Goal: Transaction & Acquisition: Purchase product/service

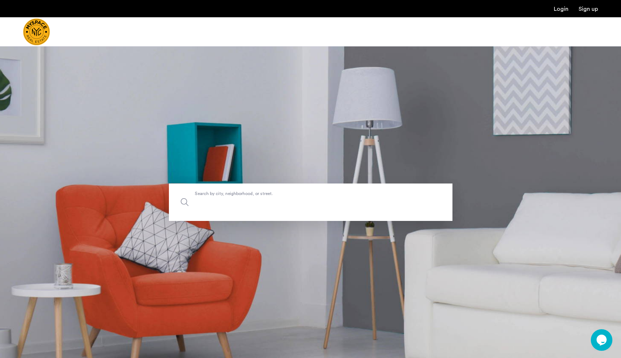
click at [237, 194] on input "Search by city, neighborhood, or street." at bounding box center [311, 201] width 284 height 37
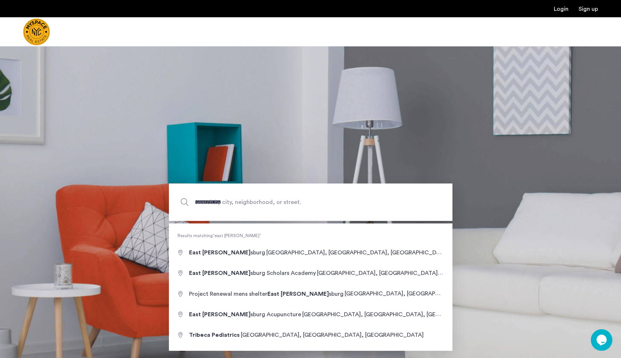
type input "**********"
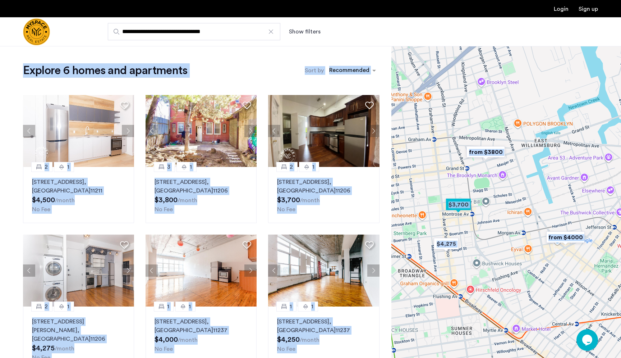
click at [487, 247] on div at bounding box center [506, 202] width 230 height 312
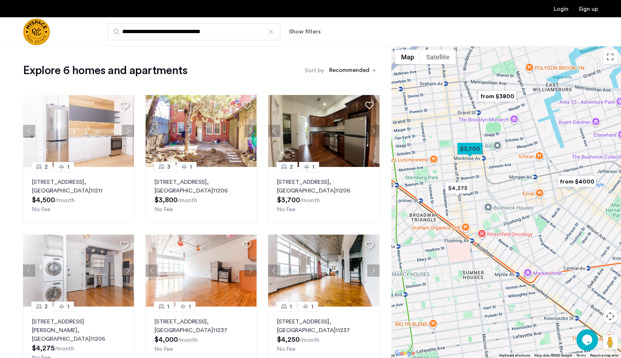
drag, startPoint x: 479, startPoint y: 271, endPoint x: 490, endPoint y: 217, distance: 55.1
click at [490, 217] on div at bounding box center [506, 202] width 230 height 312
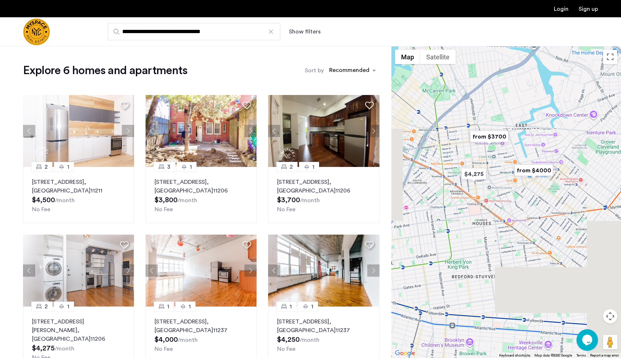
drag, startPoint x: 491, startPoint y: 216, endPoint x: 491, endPoint y: 187, distance: 29.1
click at [491, 187] on div at bounding box center [506, 202] width 230 height 312
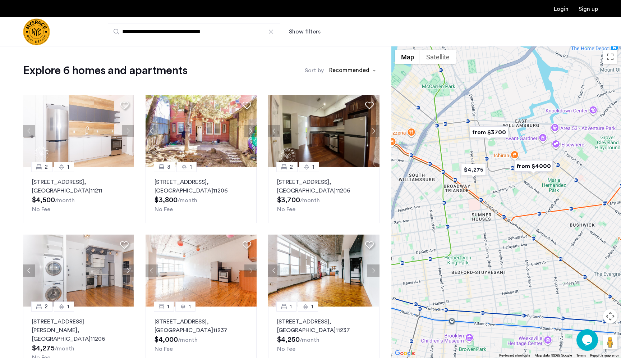
click at [505, 250] on div at bounding box center [506, 202] width 230 height 312
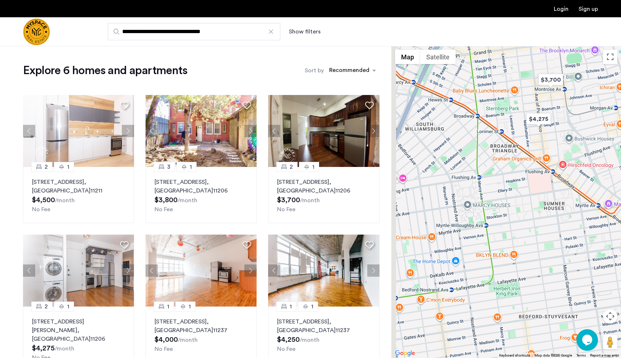
drag, startPoint x: 475, startPoint y: 206, endPoint x: 587, endPoint y: 225, distance: 114.1
click at [583, 226] on div at bounding box center [506, 202] width 230 height 312
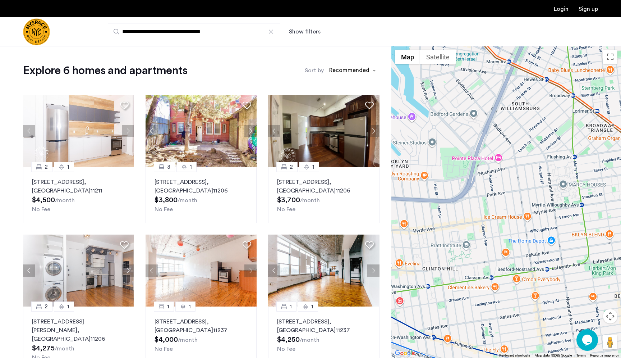
drag, startPoint x: 572, startPoint y: 225, endPoint x: 482, endPoint y: 230, distance: 90.3
click at [482, 230] on div at bounding box center [506, 202] width 230 height 312
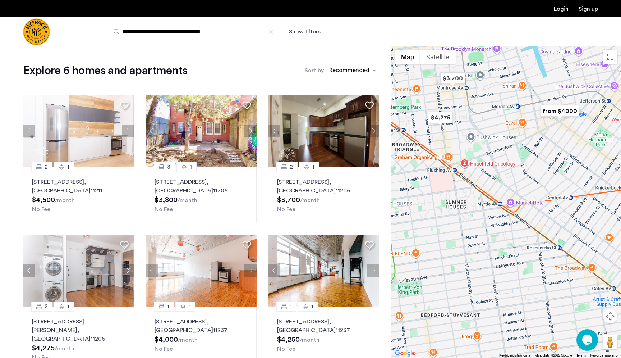
drag, startPoint x: 512, startPoint y: 229, endPoint x: 451, endPoint y: 228, distance: 61.5
click at [451, 228] on div at bounding box center [506, 202] width 230 height 312
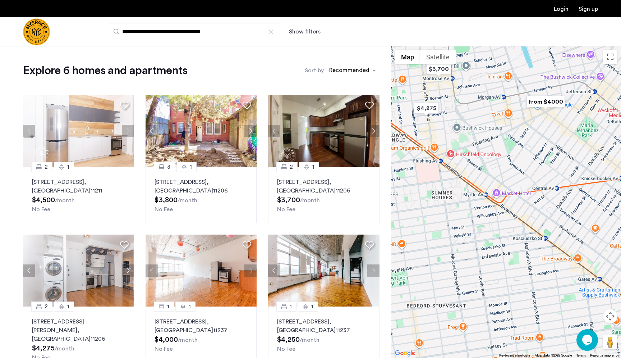
drag, startPoint x: 519, startPoint y: 242, endPoint x: 506, endPoint y: 231, distance: 17.4
click at [506, 231] on div at bounding box center [506, 202] width 230 height 312
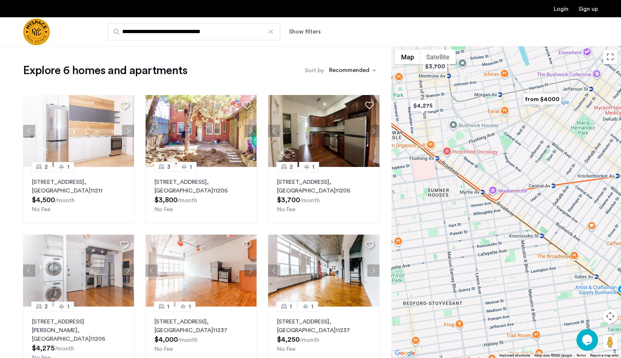
click at [272, 33] on div at bounding box center [270, 31] width 7 height 7
click at [272, 33] on input "**********" at bounding box center [194, 31] width 173 height 17
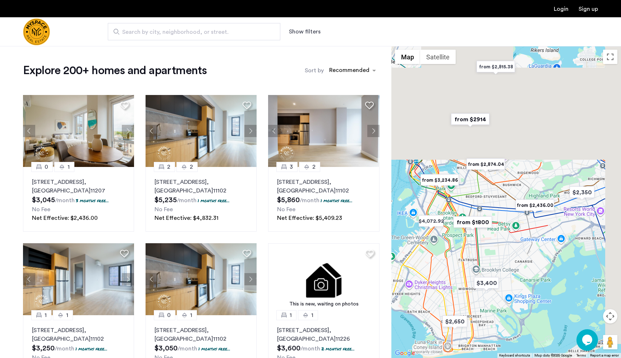
click at [491, 190] on div at bounding box center [506, 202] width 230 height 312
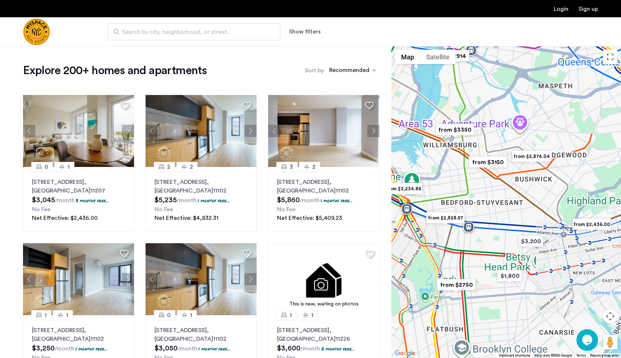
click at [492, 184] on div at bounding box center [506, 202] width 230 height 312
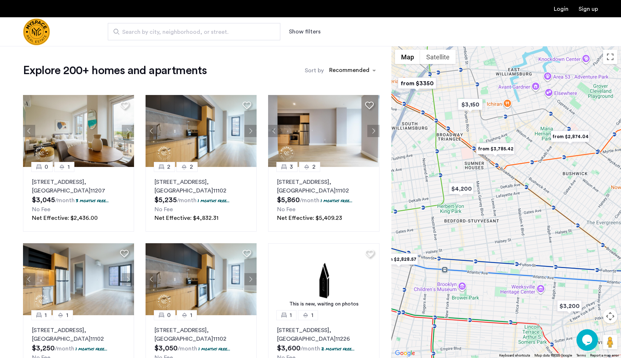
click at [512, 183] on div at bounding box center [506, 202] width 230 height 312
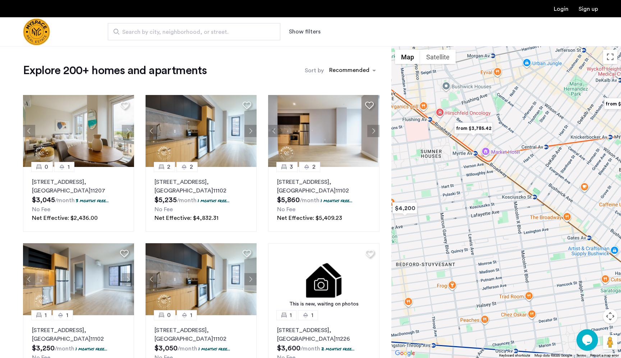
drag, startPoint x: 481, startPoint y: 176, endPoint x: 476, endPoint y: 182, distance: 7.9
click at [476, 182] on div at bounding box center [506, 202] width 230 height 312
click at [471, 127] on img "from $3,785.42" at bounding box center [474, 128] width 44 height 16
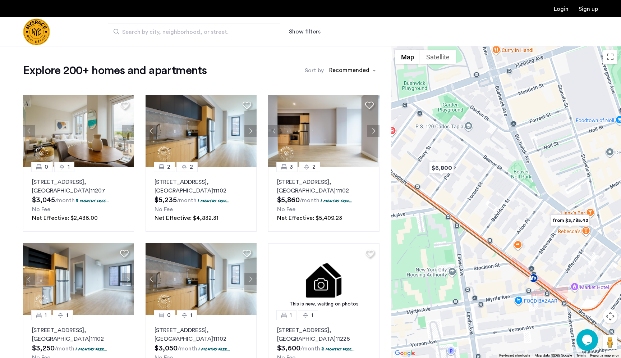
click at [563, 224] on img "from $3,785.42" at bounding box center [570, 220] width 44 height 16
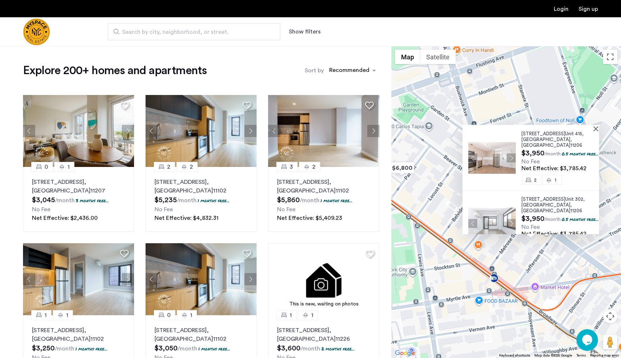
scroll to position [30, 0]
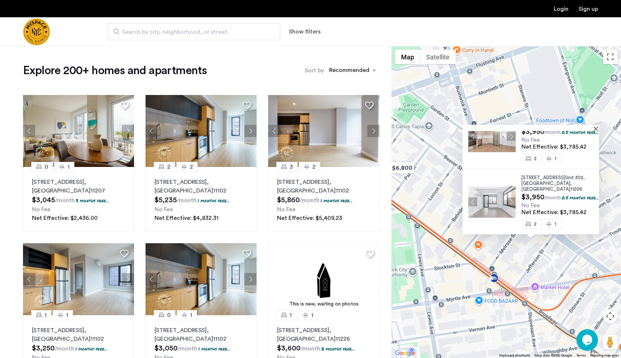
click at [509, 275] on div "594 Bushwick Ave, Unit 415, Brooklyn , NY 11206 $3,950 /month 0.5 months free..…" at bounding box center [506, 202] width 230 height 312
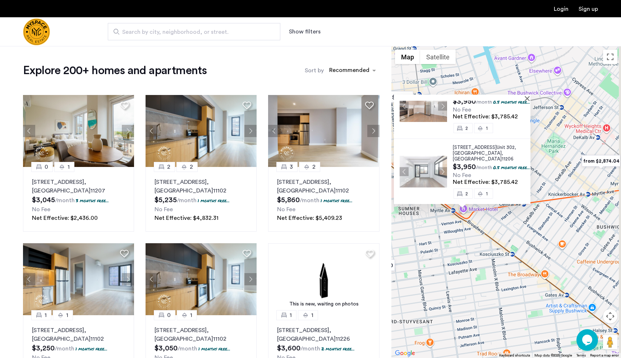
drag, startPoint x: 519, startPoint y: 284, endPoint x: 461, endPoint y: 224, distance: 83.9
click at [461, 224] on div "594 Bushwick Ave, Unit 415, Brooklyn , NY 11206 $3,950 /month 0.5 months free..…" at bounding box center [506, 202] width 230 height 312
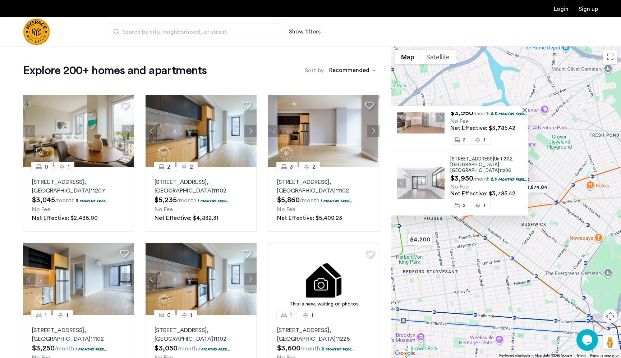
click at [518, 272] on div "594 Bushwick Ave, Unit 415, Brooklyn , NY 11206 $3,950 /month 0.5 months free..…" at bounding box center [506, 202] width 230 height 312
click at [530, 188] on img "from $2,874.04" at bounding box center [529, 187] width 44 height 16
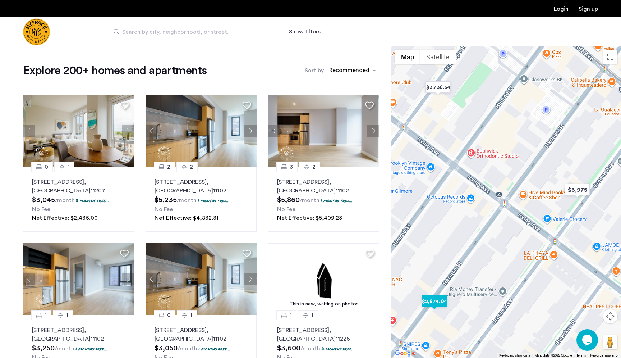
click at [437, 304] on img "$2,874.04" at bounding box center [434, 301] width 31 height 16
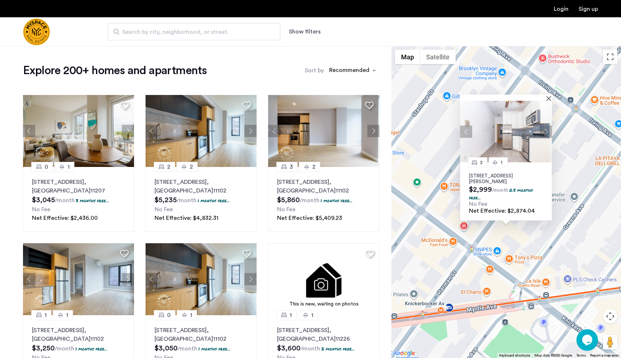
click at [306, 25] on div "Search by city, neighborhood, or street. Show filters" at bounding box center [345, 31] width 505 height 17
click at [301, 36] on button "Show filters" at bounding box center [305, 31] width 32 height 9
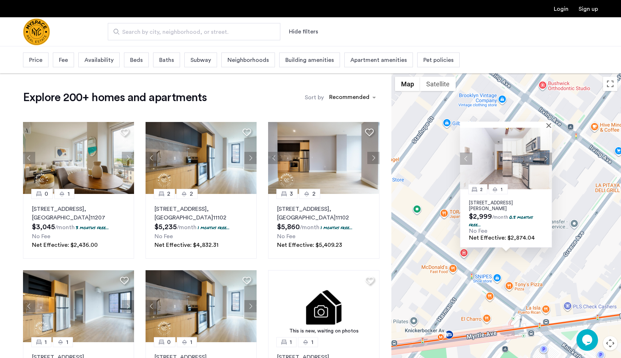
click at [141, 63] on span "Beds" at bounding box center [136, 60] width 13 height 9
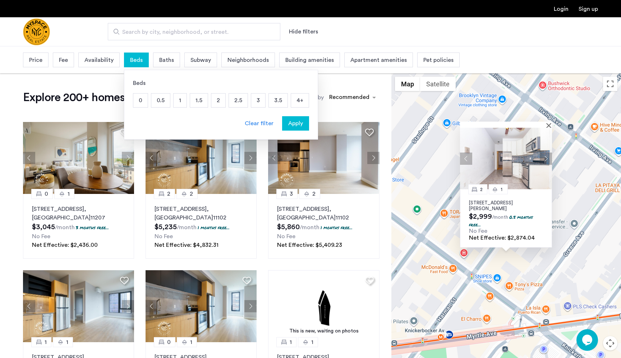
click at [221, 103] on p "2" at bounding box center [218, 100] width 14 height 14
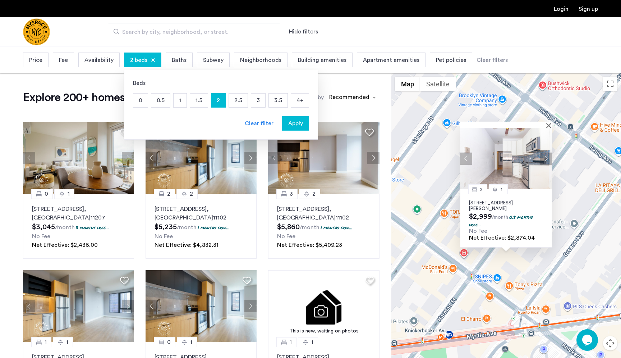
click at [184, 67] on div "Baths" at bounding box center [179, 59] width 27 height 15
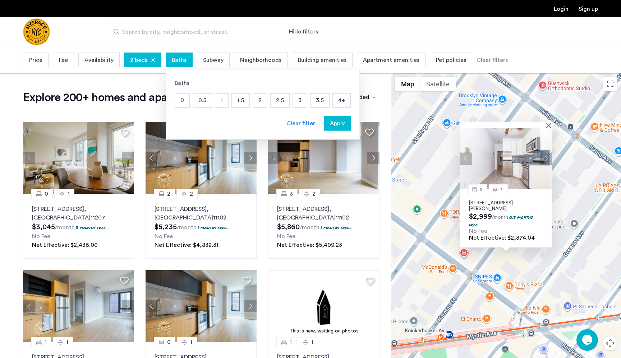
click at [217, 103] on p "1" at bounding box center [221, 100] width 13 height 14
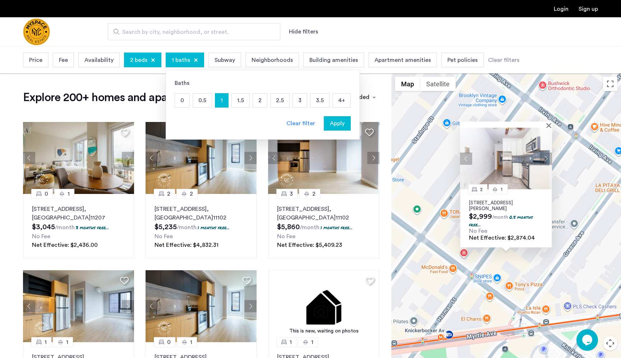
click at [342, 125] on span "Apply" at bounding box center [337, 123] width 15 height 9
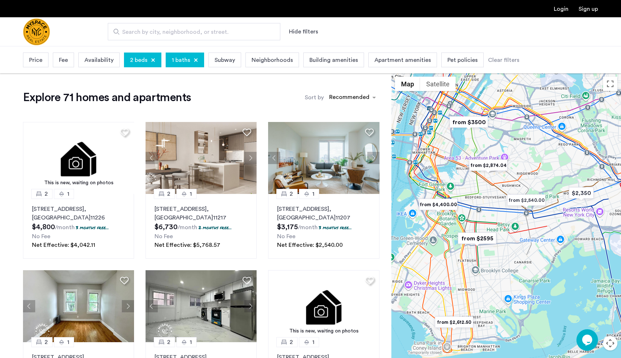
click at [497, 186] on div at bounding box center [506, 229] width 230 height 312
click at [488, 187] on div at bounding box center [506, 229] width 230 height 312
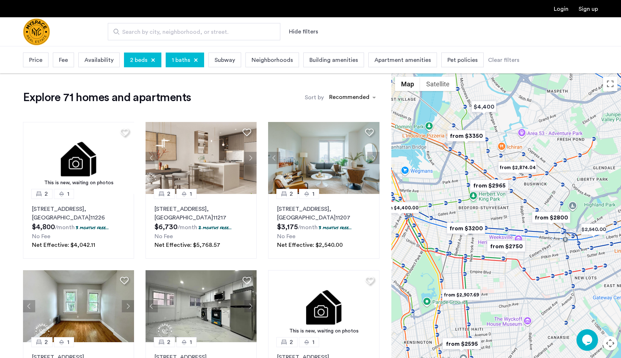
click at [500, 179] on img "from $2965" at bounding box center [489, 185] width 44 height 16
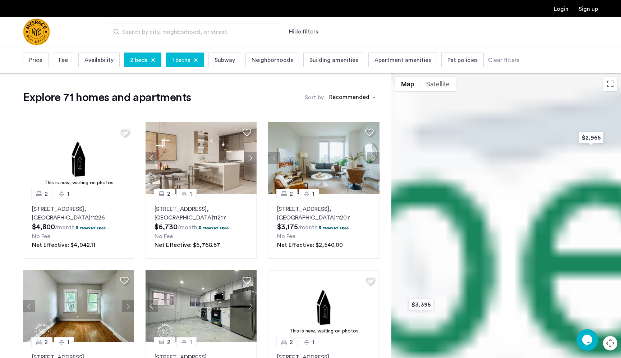
click at [500, 179] on div "To navigate, press the arrow keys." at bounding box center [506, 229] width 230 height 312
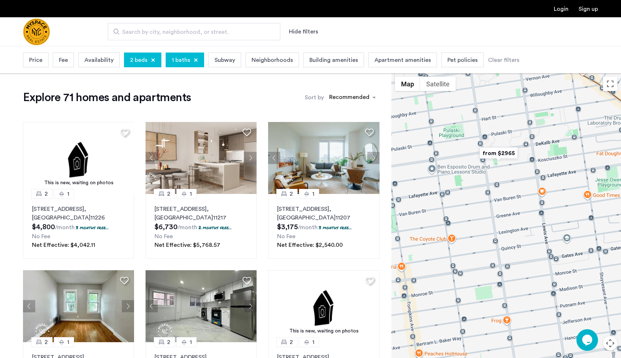
click at [509, 151] on img "from $2965" at bounding box center [499, 153] width 44 height 16
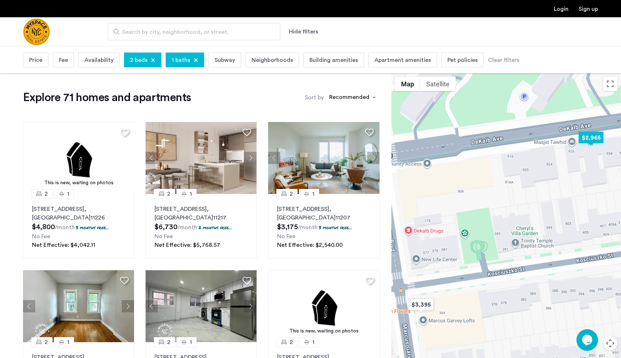
click at [582, 138] on img "$2,965" at bounding box center [591, 137] width 31 height 16
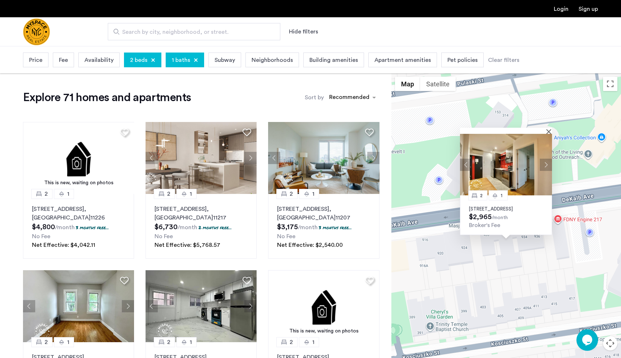
click at [547, 160] on button "Next apartment" at bounding box center [546, 164] width 12 height 12
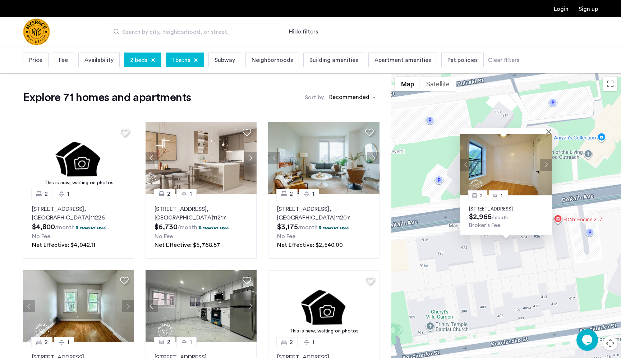
click at [546, 159] on button "Next apartment" at bounding box center [546, 164] width 12 height 12
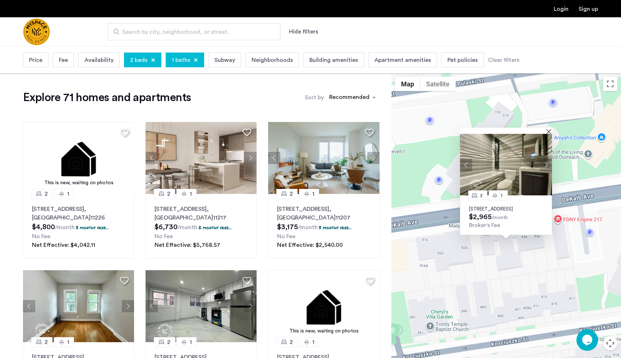
click at [546, 158] on button "Next apartment" at bounding box center [546, 164] width 12 height 12
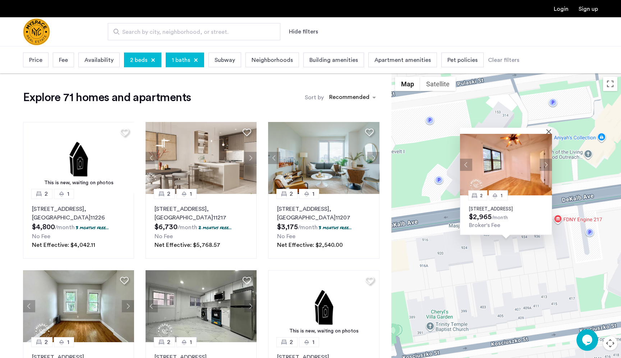
click at [546, 158] on button "Next apartment" at bounding box center [546, 164] width 12 height 12
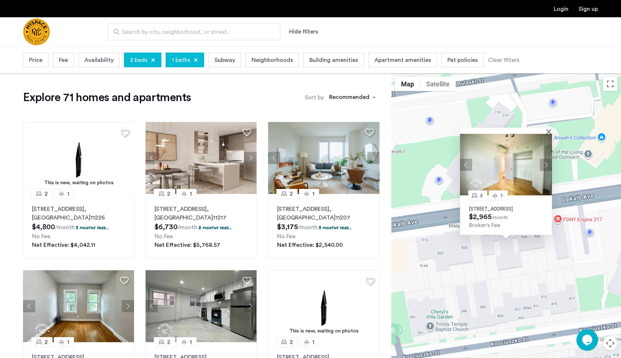
click at [546, 158] on button "Next apartment" at bounding box center [546, 164] width 12 height 12
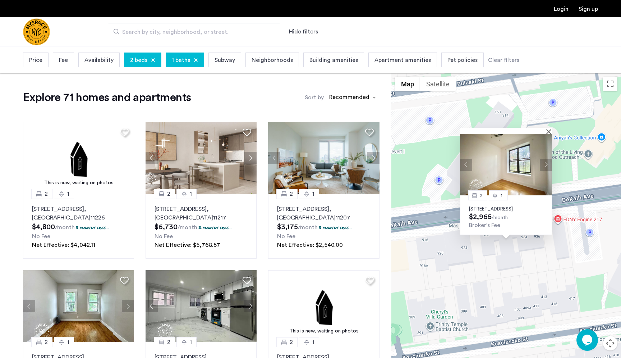
click at [546, 158] on button "Next apartment" at bounding box center [546, 164] width 12 height 12
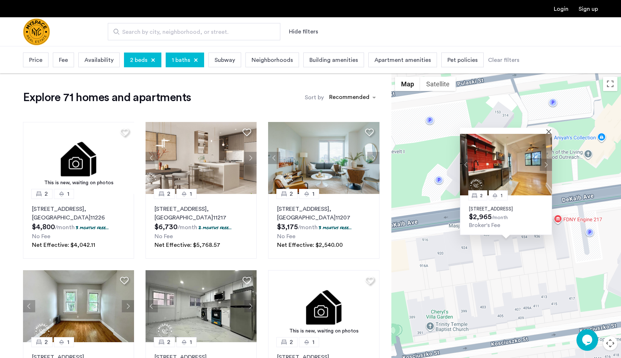
click at [546, 158] on button "Next apartment" at bounding box center [546, 164] width 12 height 12
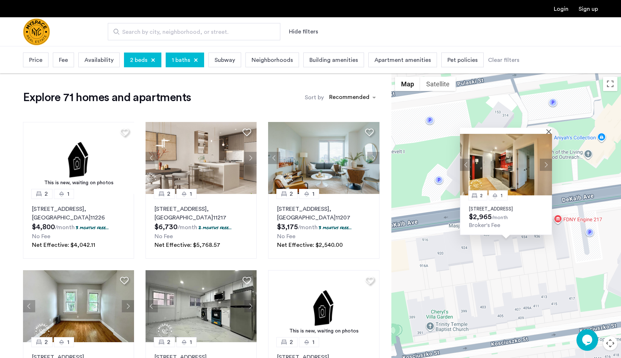
click at [546, 158] on button "Next apartment" at bounding box center [546, 164] width 12 height 12
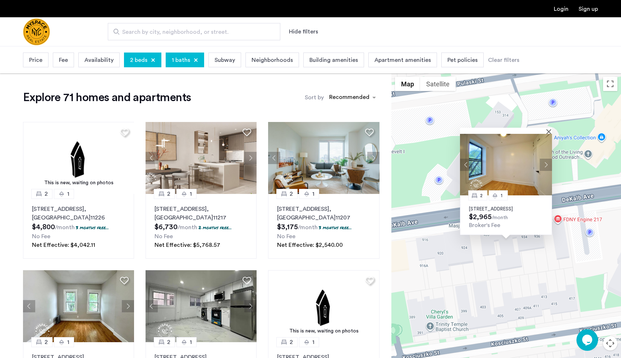
click at [548, 134] on img at bounding box center [506, 164] width 92 height 61
click at [67, 57] on span "Fee" at bounding box center [63, 60] width 9 height 9
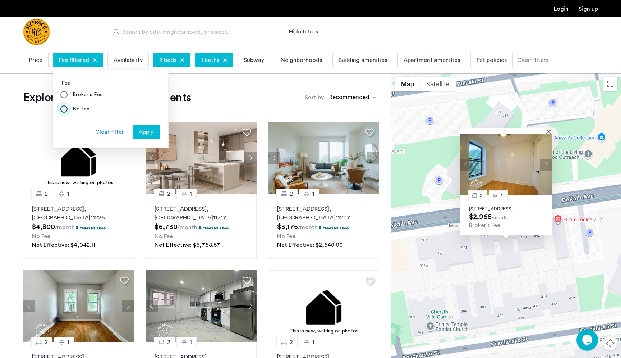
scroll to position [1, 0]
click at [151, 134] on span "Apply" at bounding box center [146, 132] width 15 height 9
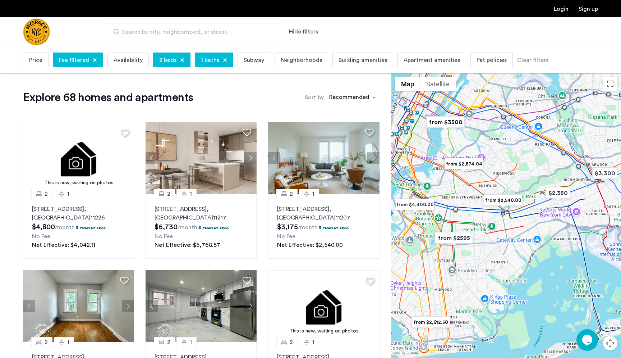
click at [37, 58] on span "Price" at bounding box center [35, 60] width 13 height 9
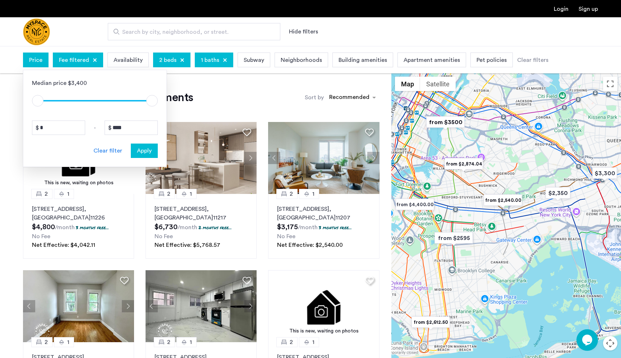
click at [61, 136] on div "Median price $3,400 $1 $8000 $1 $8000 * - **** Clear filter Apply" at bounding box center [95, 118] width 144 height 97
click at [58, 129] on input "*" at bounding box center [58, 127] width 53 height 14
type input "*"
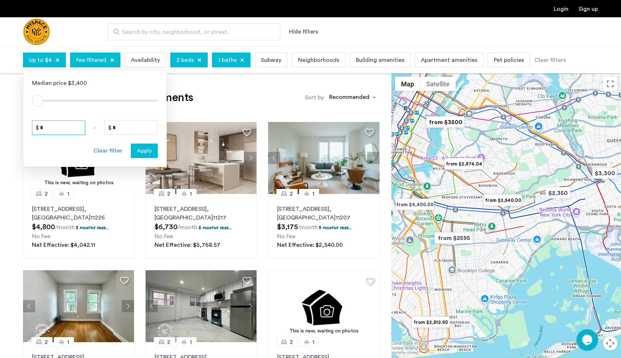
type input "**"
type input "***"
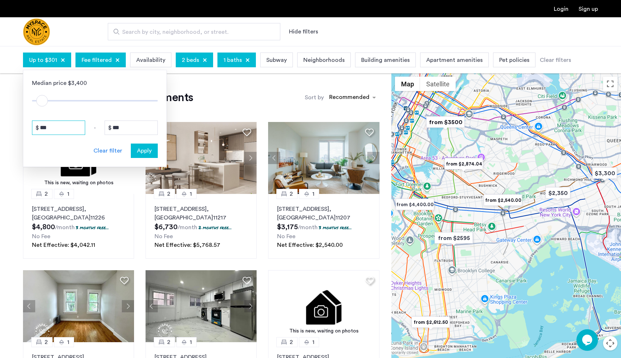
type input "****"
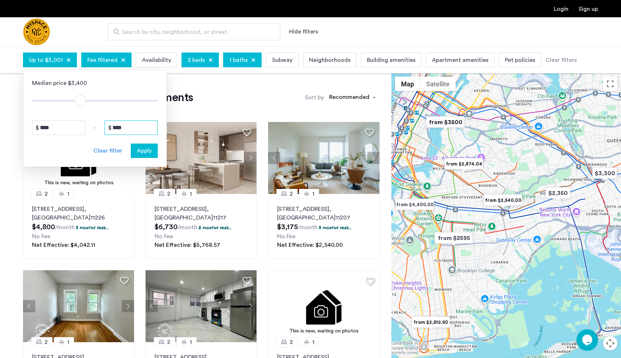
click at [128, 128] on input "****" at bounding box center [131, 127] width 53 height 14
type input "***"
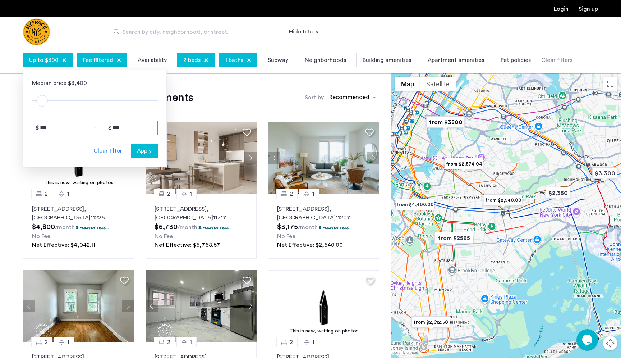
type input "**"
type input "*"
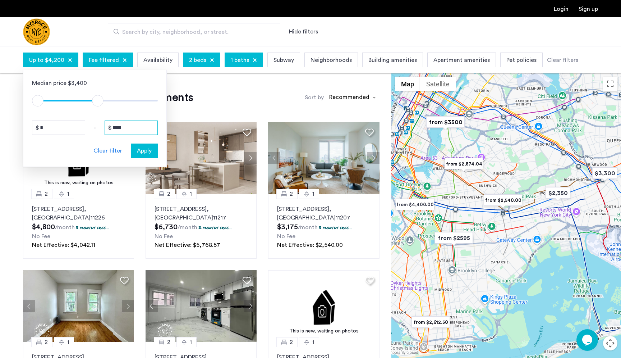
type input "****"
click at [143, 154] on span "Apply" at bounding box center [144, 150] width 15 height 9
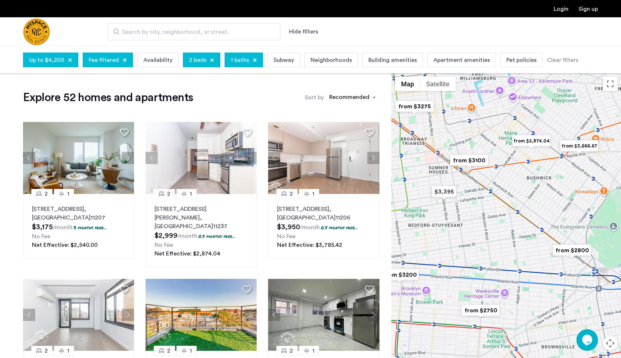
click at [476, 158] on img "from $3100" at bounding box center [469, 160] width 44 height 16
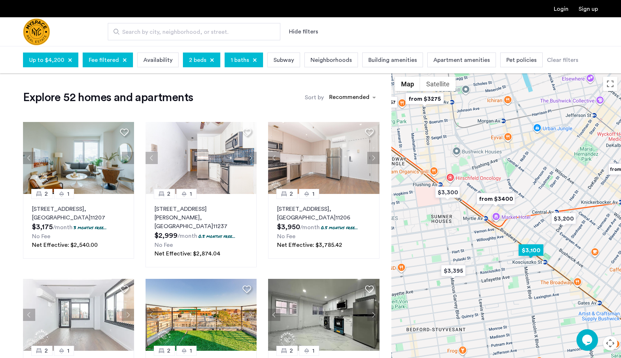
click at [530, 253] on img "$3,100" at bounding box center [531, 250] width 31 height 16
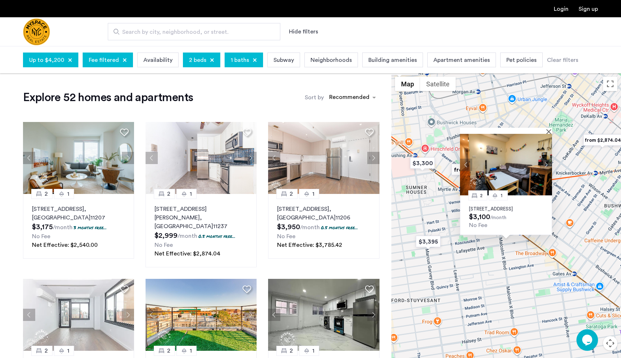
click at [482, 206] on p "1100 DeKalb Ave, Unit 2F, Brooklyn, NY 11221" at bounding box center [506, 209] width 74 height 6
click at [294, 60] on div "Subway" at bounding box center [283, 59] width 33 height 15
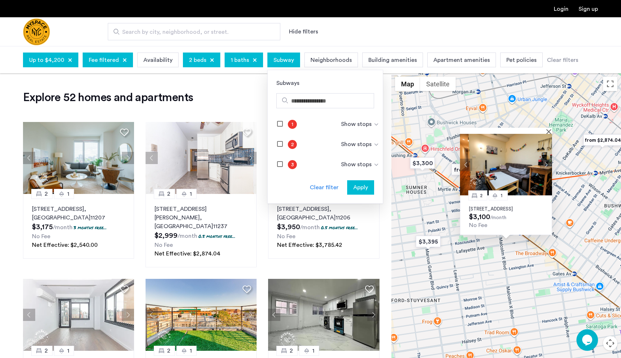
click at [290, 60] on span "Subway" at bounding box center [284, 60] width 20 height 9
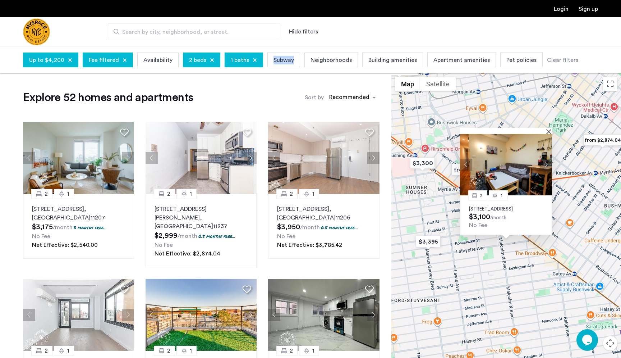
click at [290, 60] on span "Subway" at bounding box center [284, 60] width 20 height 9
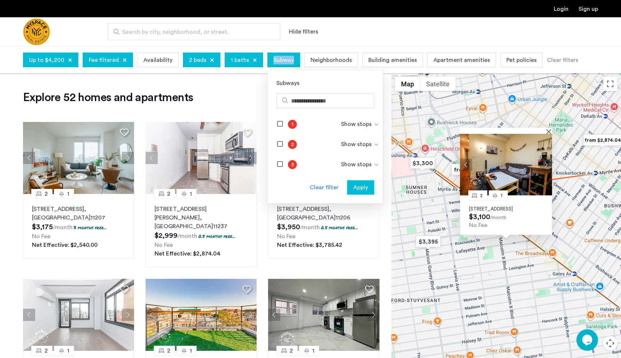
click at [373, 127] on img at bounding box center [376, 125] width 6 height 6
click at [370, 119] on div "1 Show stops" at bounding box center [325, 124] width 115 height 20
click at [370, 125] on div "Show stops" at bounding box center [360, 124] width 38 height 9
click at [365, 123] on div "Hide stops" at bounding box center [362, 124] width 36 height 9
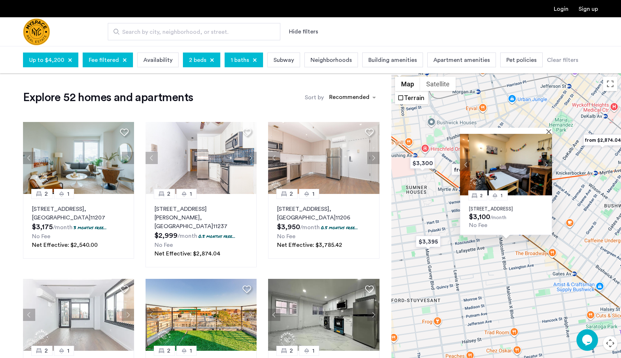
click at [148, 64] on span "Availability" at bounding box center [157, 60] width 29 height 9
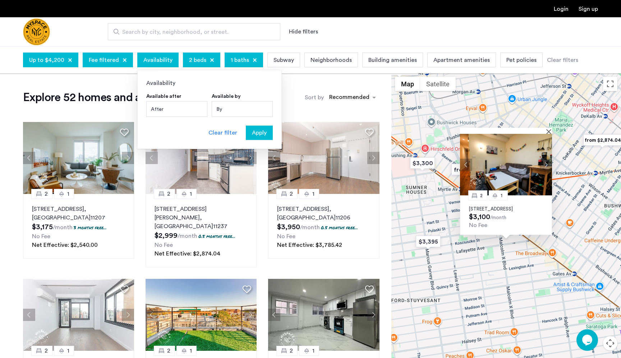
click at [226, 105] on div "By" at bounding box center [242, 109] width 61 height 16
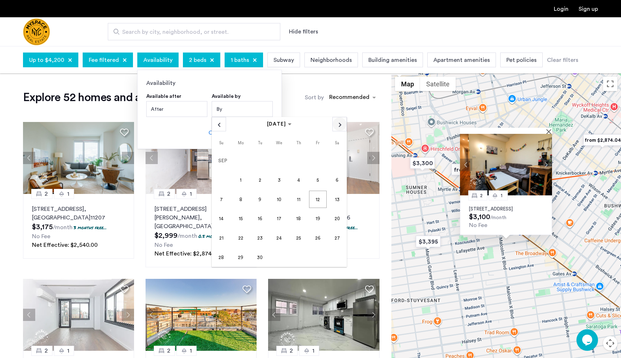
click at [335, 127] on span "Next month" at bounding box center [340, 124] width 14 height 14
click at [273, 160] on span "1" at bounding box center [279, 160] width 17 height 17
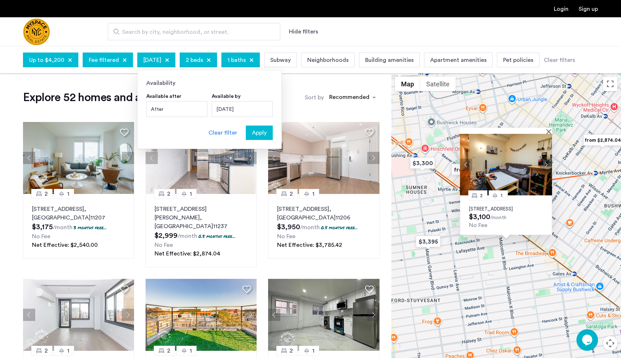
click at [263, 131] on span "Apply" at bounding box center [259, 132] width 15 height 9
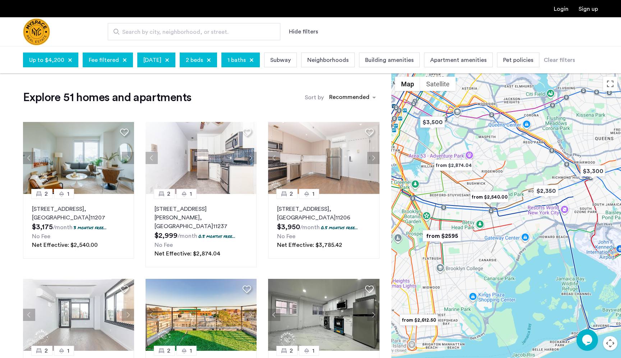
click at [475, 57] on span "Apartment amenities" at bounding box center [458, 60] width 56 height 9
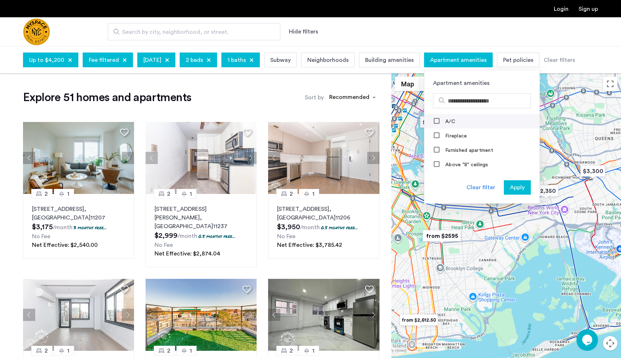
click at [451, 118] on mat-checkbox "A/C" at bounding box center [482, 121] width 115 height 14
click at [456, 124] on mat-checkbox "Dishwasher" at bounding box center [482, 118] width 115 height 14
click at [454, 122] on mat-checkbox "Dishwasher" at bounding box center [482, 118] width 115 height 14
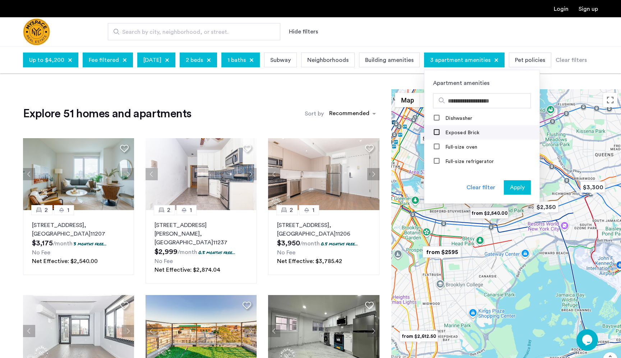
click at [440, 135] on div at bounding box center [437, 133] width 6 height 6
click at [440, 127] on div at bounding box center [437, 123] width 6 height 7
click at [453, 132] on mat-checkbox "Refrigerator/oven" at bounding box center [482, 138] width 115 height 14
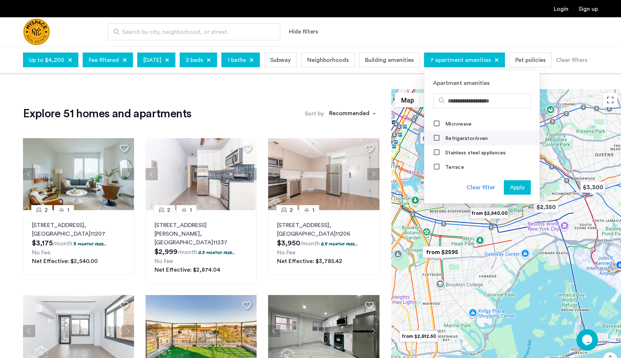
click at [453, 134] on mat-checkbox "Refrigerator/oven" at bounding box center [482, 138] width 115 height 14
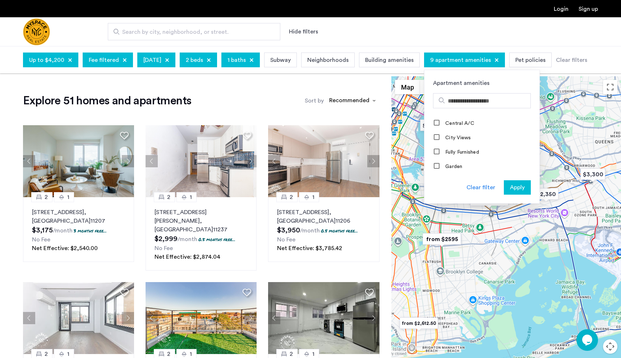
scroll to position [443, 0]
click at [525, 185] on span "Apply" at bounding box center [517, 187] width 15 height 9
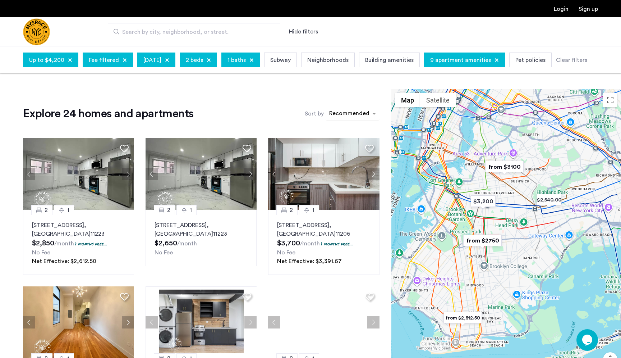
click at [352, 110] on div "sort-apartment" at bounding box center [349, 115] width 42 height 10
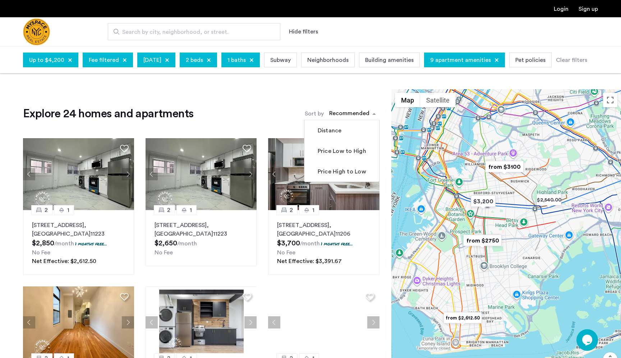
click at [263, 111] on div "Explore 24 homes and apartments Sort by Recommended Distance Price Low to High …" at bounding box center [201, 113] width 357 height 14
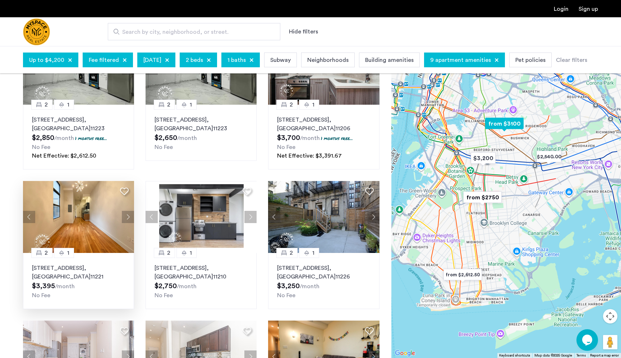
scroll to position [107, 0]
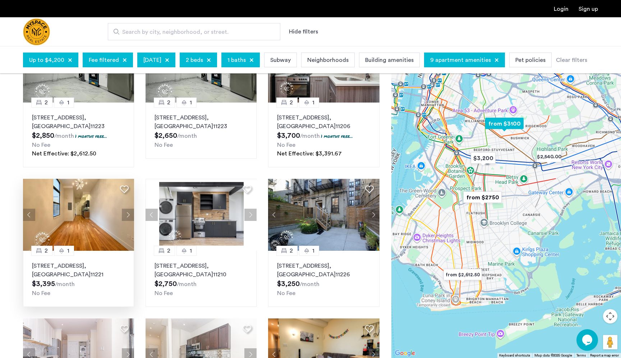
click at [128, 216] on button "Next apartment" at bounding box center [128, 214] width 12 height 12
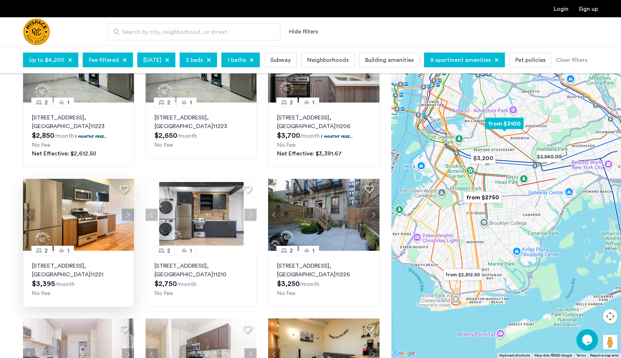
click at [128, 216] on button "Next apartment" at bounding box center [128, 214] width 12 height 12
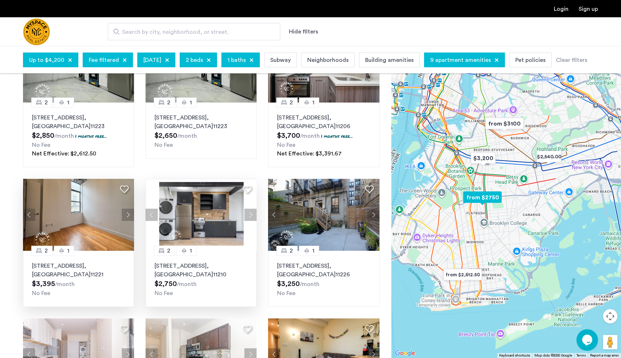
click at [252, 216] on button "Next apartment" at bounding box center [250, 214] width 12 height 12
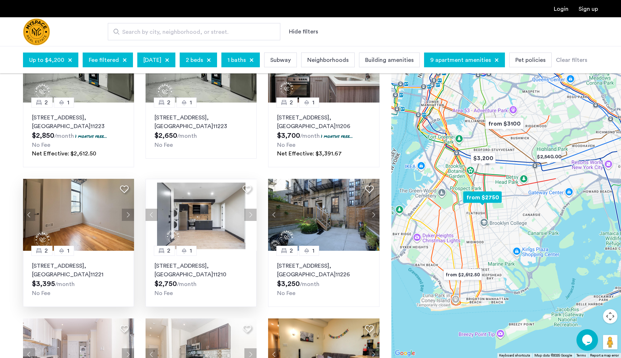
click at [252, 216] on button "Next apartment" at bounding box center [250, 214] width 12 height 12
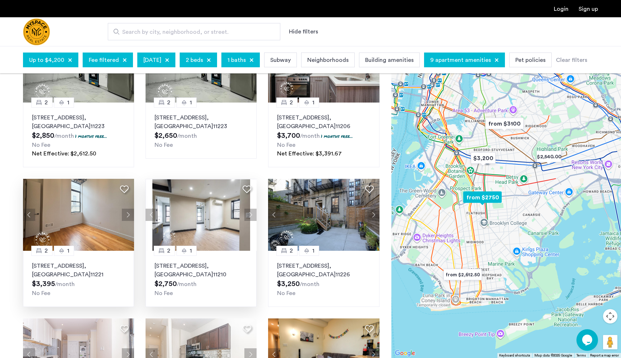
click at [252, 216] on button "Next apartment" at bounding box center [250, 214] width 12 height 12
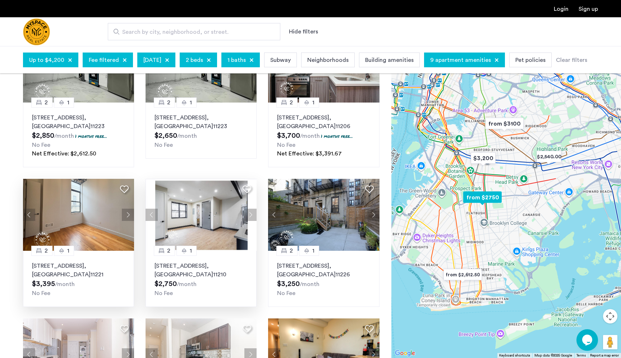
click at [252, 216] on button "Next apartment" at bounding box center [250, 214] width 12 height 12
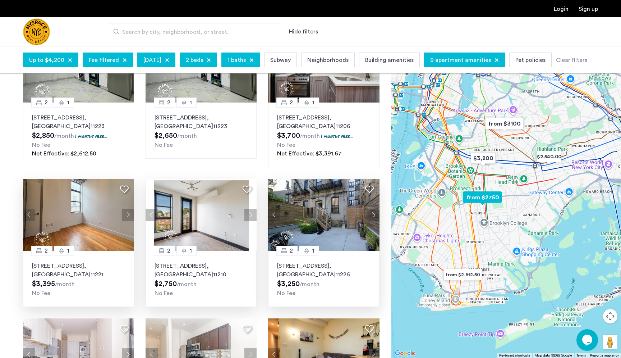
click at [370, 217] on button "Next apartment" at bounding box center [373, 214] width 12 height 12
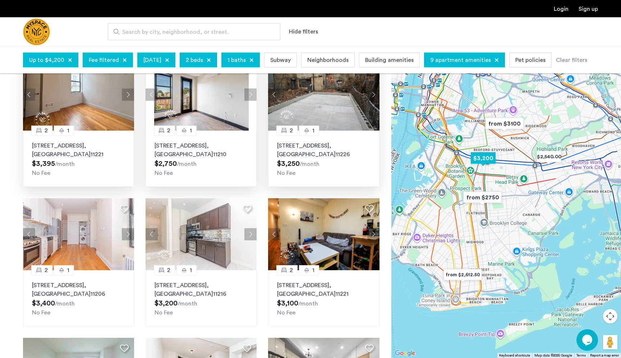
scroll to position [227, 0]
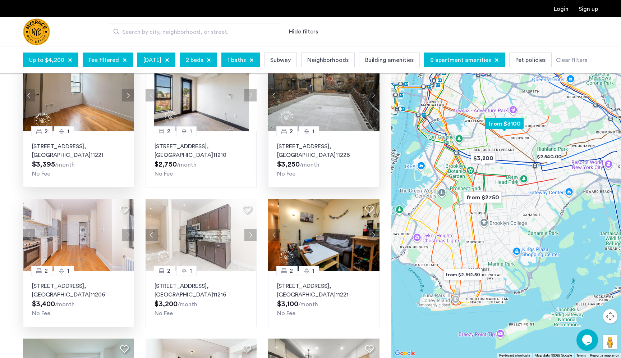
click at [129, 237] on button "Next apartment" at bounding box center [128, 235] width 12 height 12
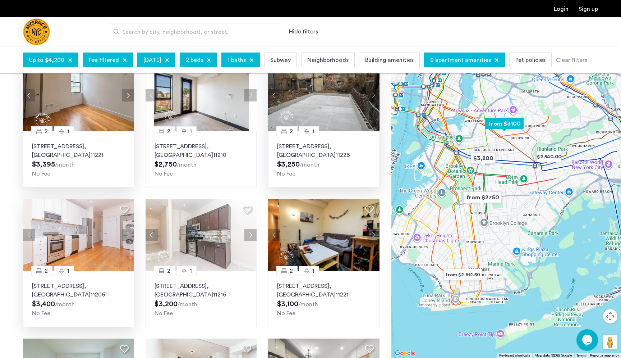
click at [129, 236] on button "Next apartment" at bounding box center [128, 235] width 12 height 12
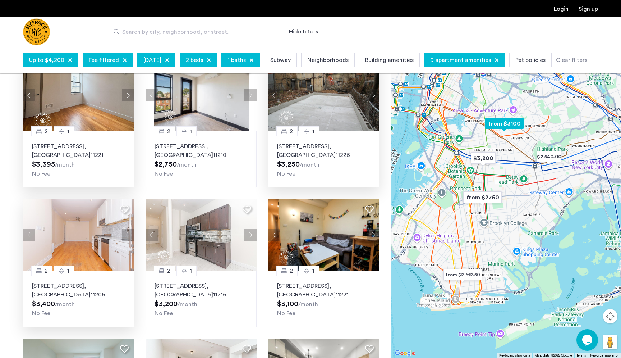
click at [129, 236] on button "Next apartment" at bounding box center [128, 235] width 12 height 12
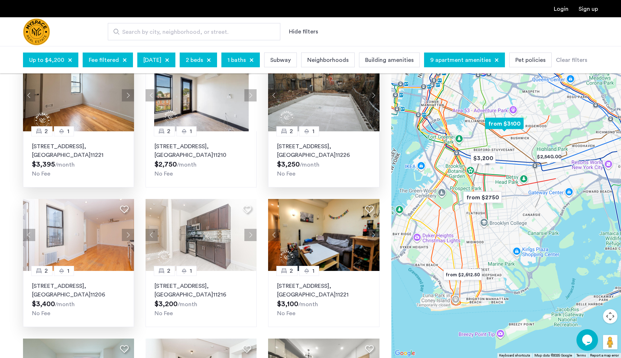
click at [129, 236] on button "Next apartment" at bounding box center [128, 235] width 12 height 12
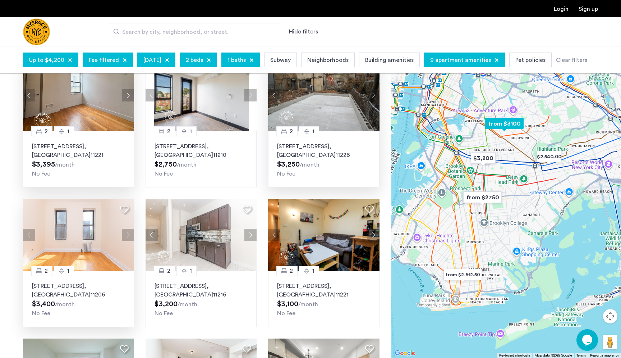
click at [129, 236] on button "Next apartment" at bounding box center [128, 235] width 12 height 12
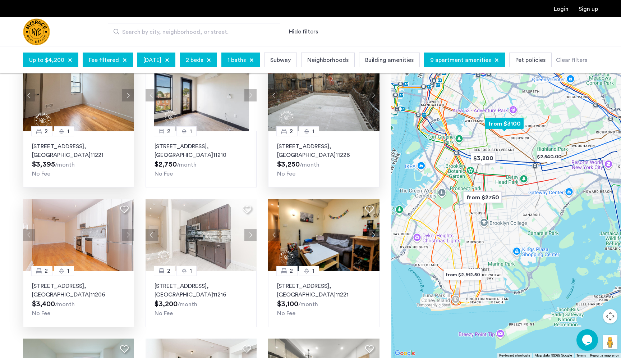
click at [129, 236] on button "Next apartment" at bounding box center [128, 235] width 12 height 12
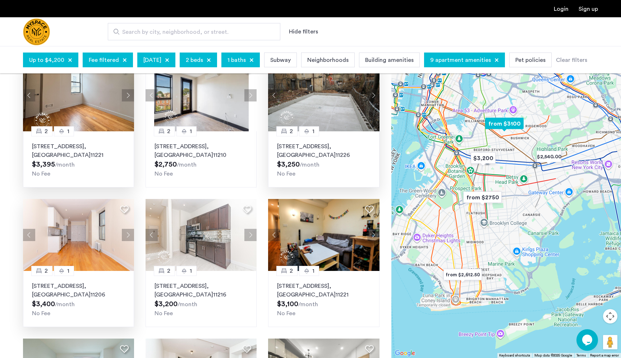
click at [129, 236] on button "Next apartment" at bounding box center [128, 235] width 12 height 12
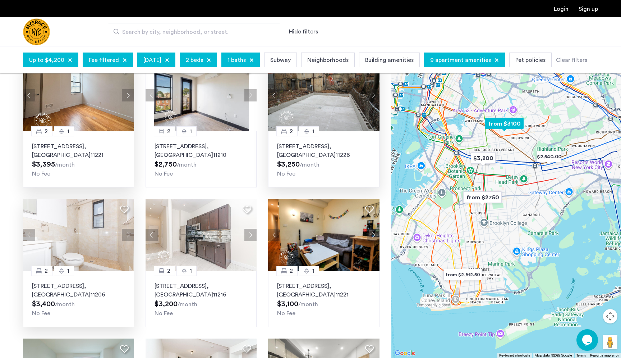
click at [129, 236] on button "Next apartment" at bounding box center [128, 235] width 12 height 12
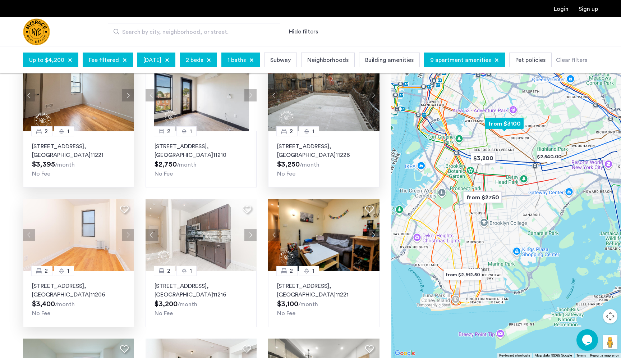
click at [129, 236] on button "Next apartment" at bounding box center [128, 235] width 12 height 12
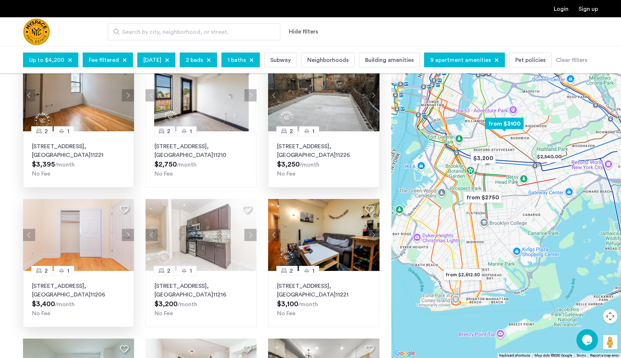
click at [129, 236] on button "Next apartment" at bounding box center [128, 235] width 12 height 12
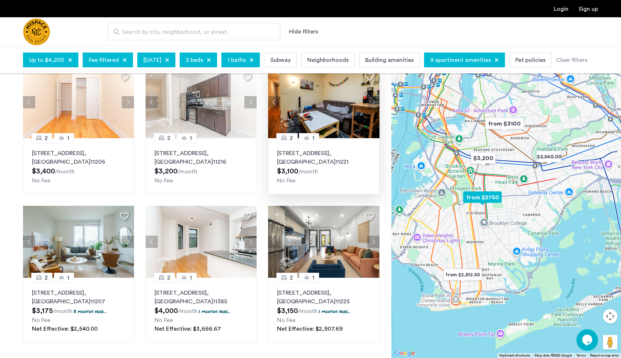
scroll to position [375, 0]
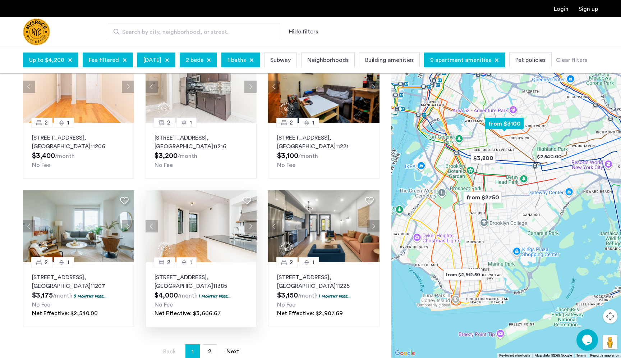
click at [251, 228] on button "Next apartment" at bounding box center [250, 226] width 12 height 12
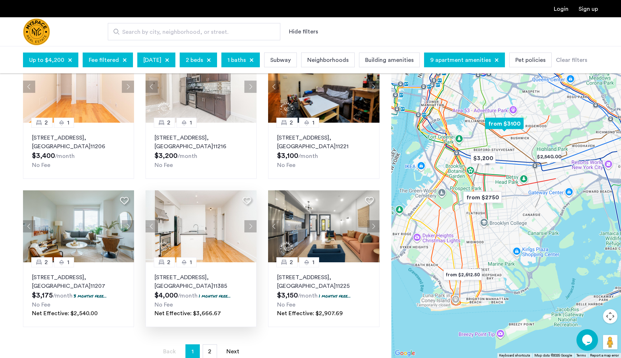
click at [251, 227] on button "Next apartment" at bounding box center [250, 226] width 12 height 12
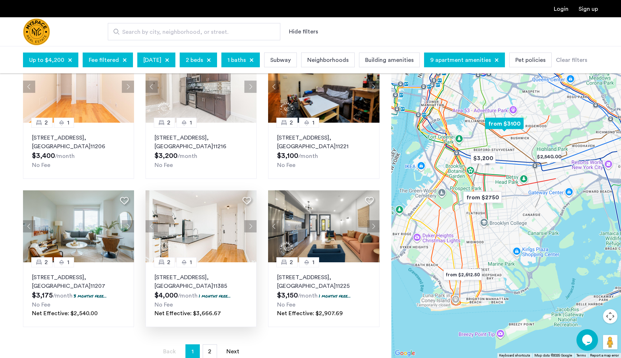
click at [251, 227] on button "Next apartment" at bounding box center [250, 226] width 12 height 12
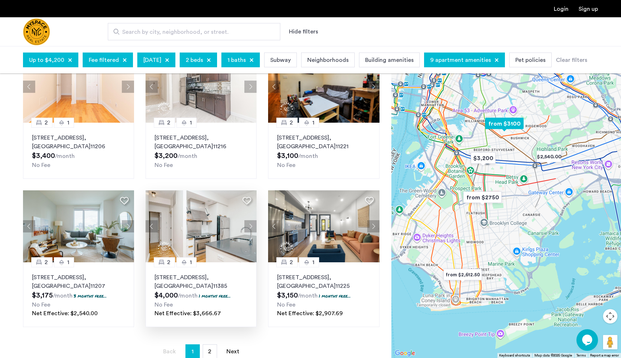
click at [251, 227] on button "Next apartment" at bounding box center [250, 226] width 12 height 12
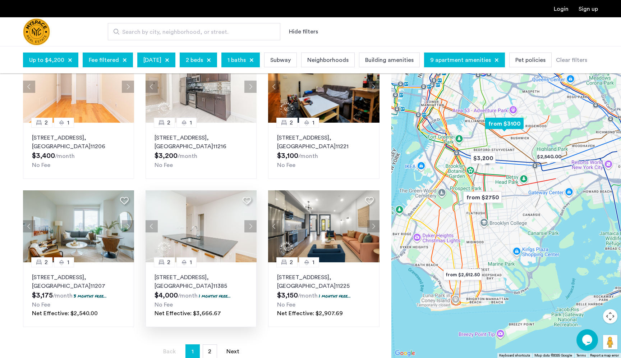
click at [251, 227] on button "Next apartment" at bounding box center [250, 226] width 12 height 12
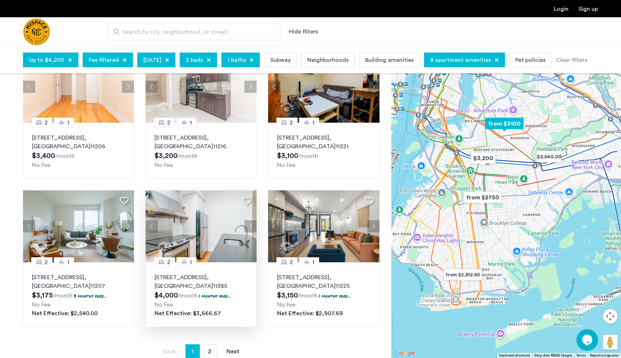
click at [251, 227] on button "Next apartment" at bounding box center [250, 226] width 12 height 12
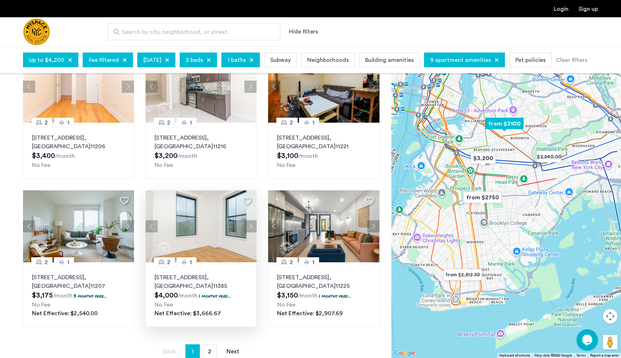
click at [251, 227] on button "Next apartment" at bounding box center [250, 226] width 12 height 12
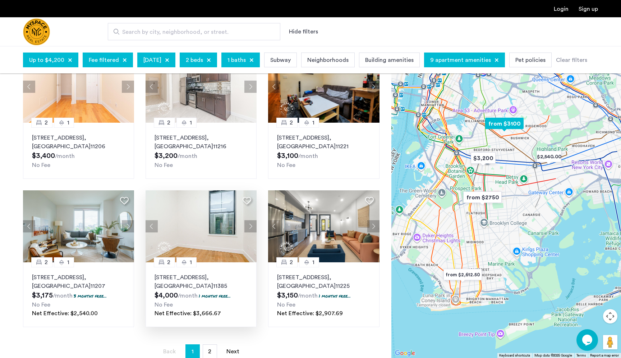
click at [251, 227] on button "Next apartment" at bounding box center [250, 226] width 12 height 12
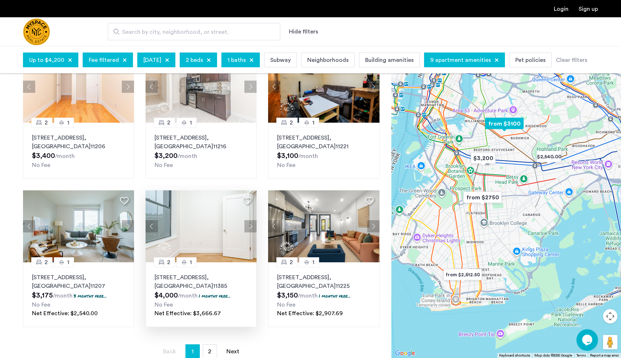
click at [251, 227] on button "Next apartment" at bounding box center [250, 226] width 12 height 12
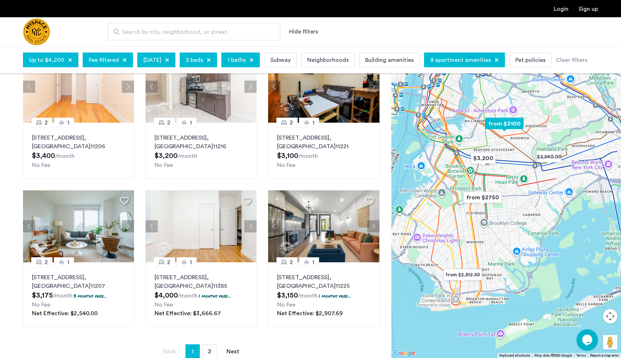
click at [251, 227] on button "Next apartment" at bounding box center [250, 226] width 12 height 12
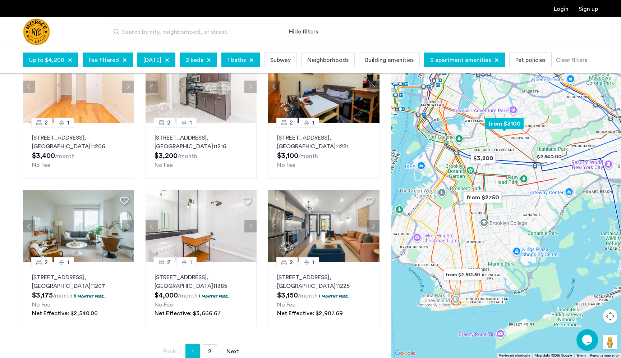
click at [251, 227] on button "Next apartment" at bounding box center [250, 226] width 12 height 12
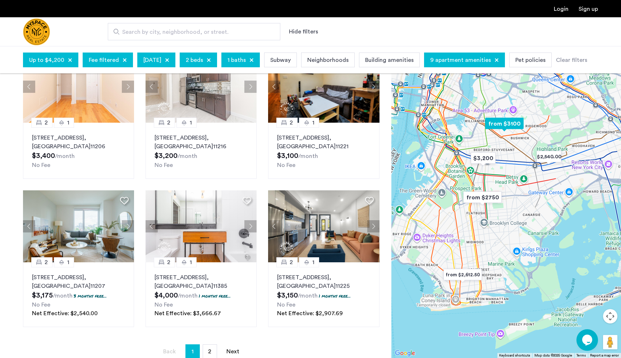
click at [251, 227] on button "Next apartment" at bounding box center [250, 226] width 12 height 12
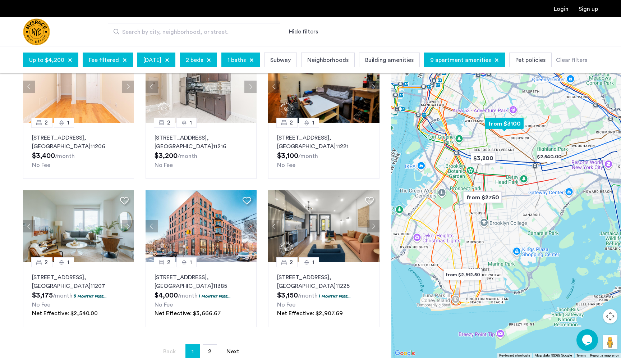
click at [251, 227] on button "Next apartment" at bounding box center [250, 226] width 12 height 12
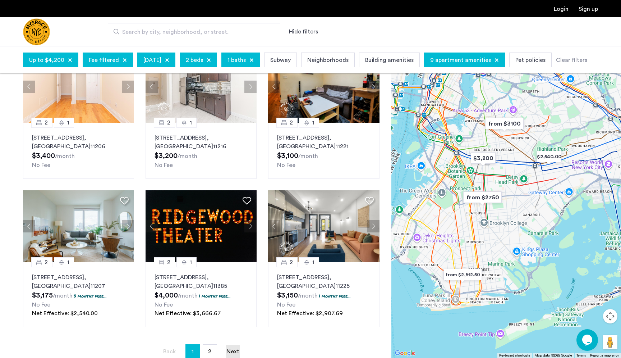
click at [239, 351] on link "Next page" at bounding box center [233, 351] width 14 height 14
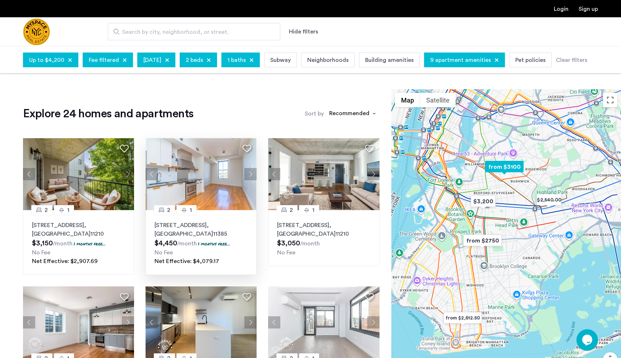
click at [251, 176] on button "Next apartment" at bounding box center [250, 174] width 12 height 12
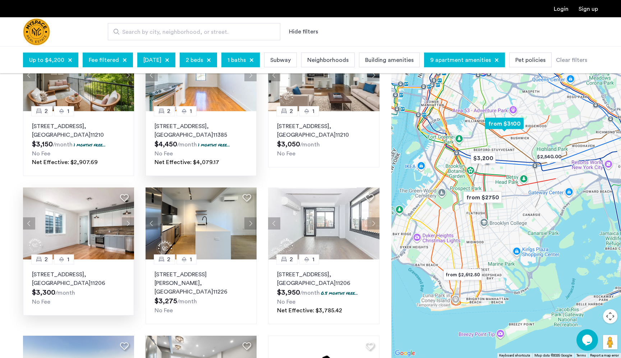
scroll to position [105, 0]
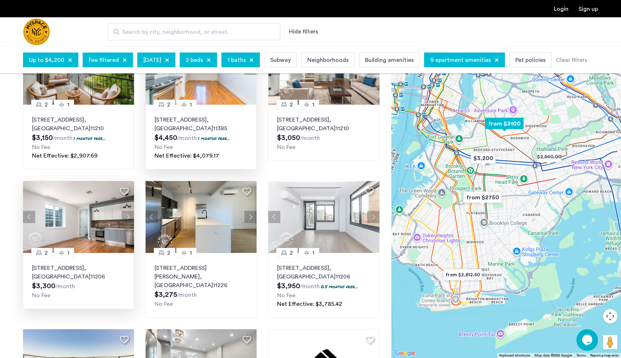
click at [129, 215] on button "Next apartment" at bounding box center [128, 217] width 12 height 12
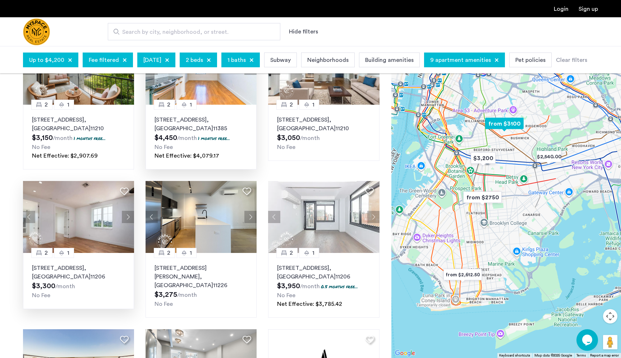
click at [129, 214] on button "Next apartment" at bounding box center [128, 217] width 12 height 12
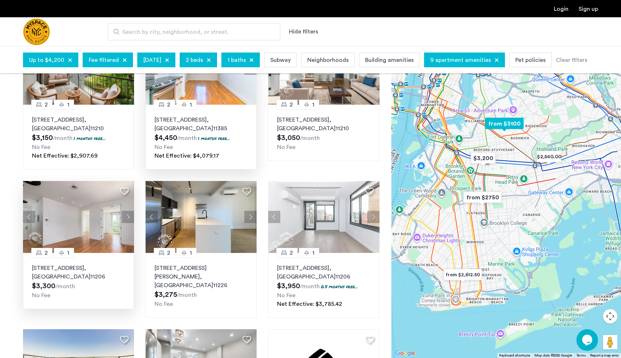
click at [129, 214] on button "Next apartment" at bounding box center [128, 217] width 12 height 12
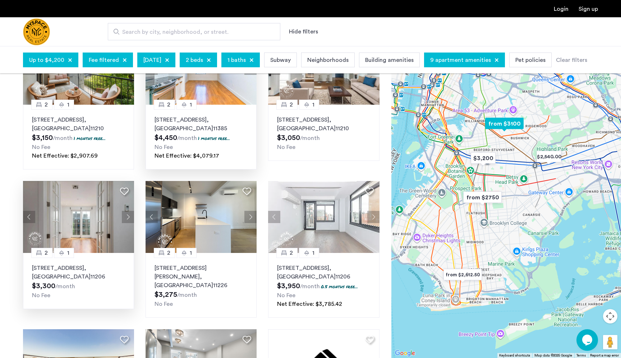
click at [128, 214] on button "Next apartment" at bounding box center [128, 217] width 12 height 12
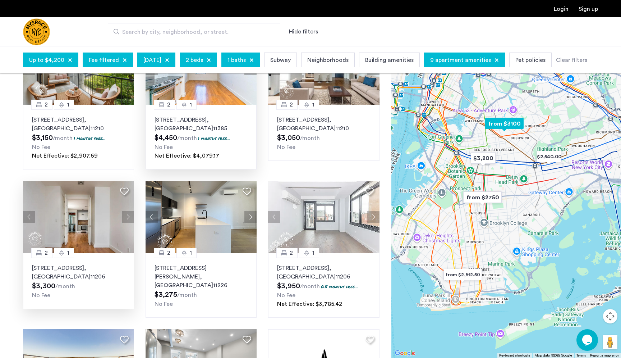
drag, startPoint x: 128, startPoint y: 214, endPoint x: 47, endPoint y: 216, distance: 80.9
click at [47, 217] on ngx-slick-carousel at bounding box center [78, 217] width 111 height 72
click at [32, 217] on button "Previous apartment" at bounding box center [29, 217] width 12 height 12
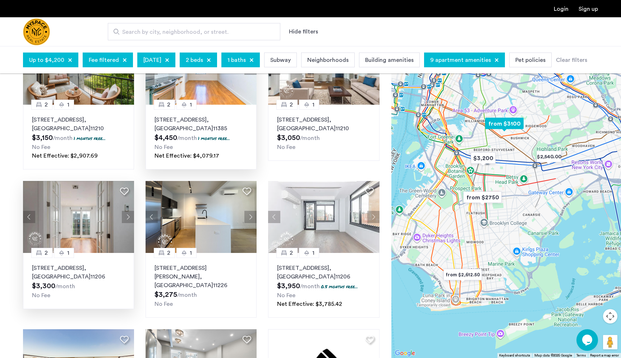
click at [129, 216] on button "Next apartment" at bounding box center [128, 217] width 12 height 12
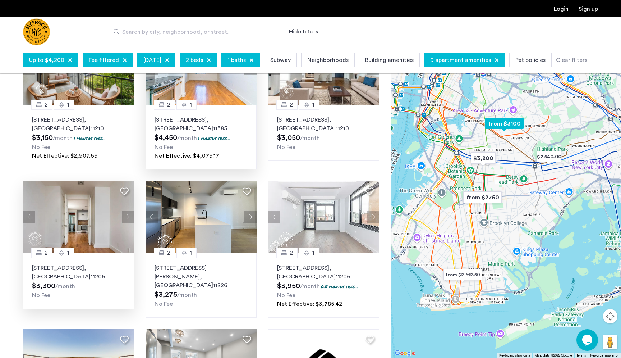
click at [129, 216] on button "Next apartment" at bounding box center [128, 217] width 12 height 12
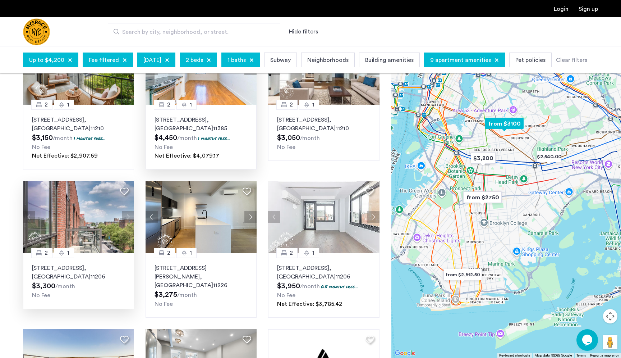
click at [129, 216] on button "Next apartment" at bounding box center [128, 217] width 12 height 12
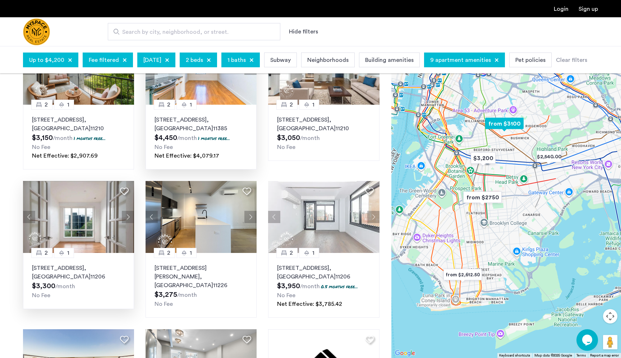
click at [129, 216] on button "Next apartment" at bounding box center [128, 217] width 12 height 12
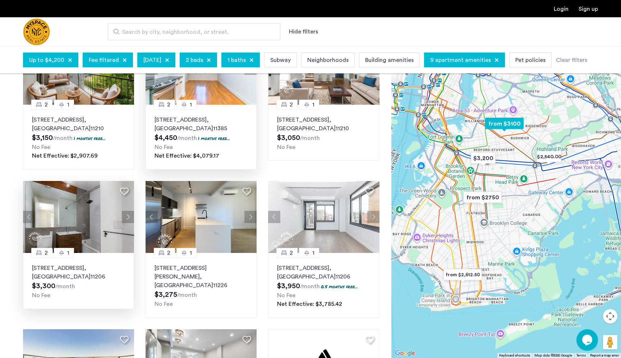
click at [129, 216] on button "Next apartment" at bounding box center [128, 217] width 12 height 12
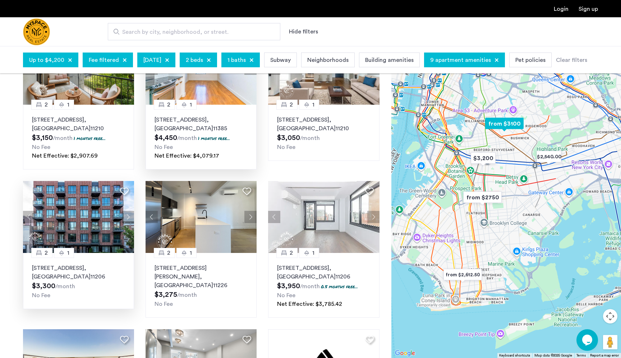
click at [129, 216] on button "Next apartment" at bounding box center [128, 217] width 12 height 12
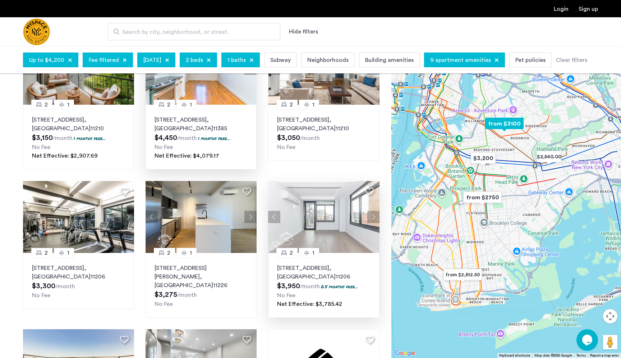
click at [374, 218] on button "Next apartment" at bounding box center [373, 217] width 12 height 12
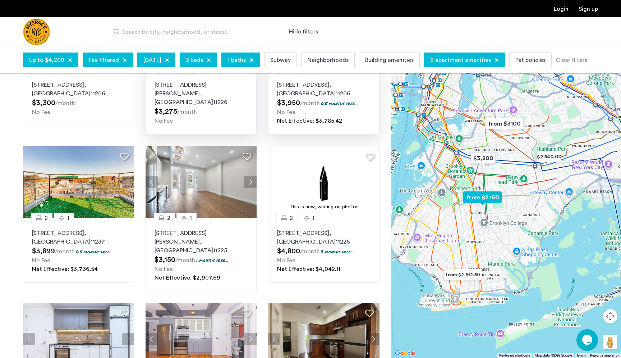
scroll to position [335, 0]
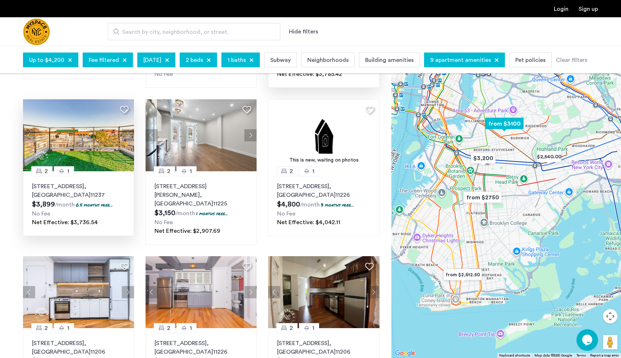
click at [127, 135] on button "Next apartment" at bounding box center [128, 135] width 12 height 12
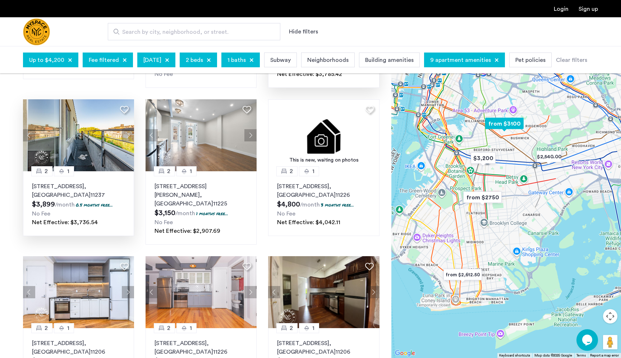
click at [127, 135] on button "Next apartment" at bounding box center [128, 135] width 12 height 12
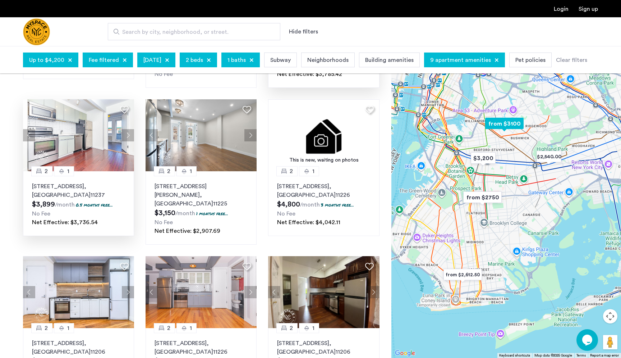
click at [127, 135] on button "Next apartment" at bounding box center [128, 135] width 12 height 12
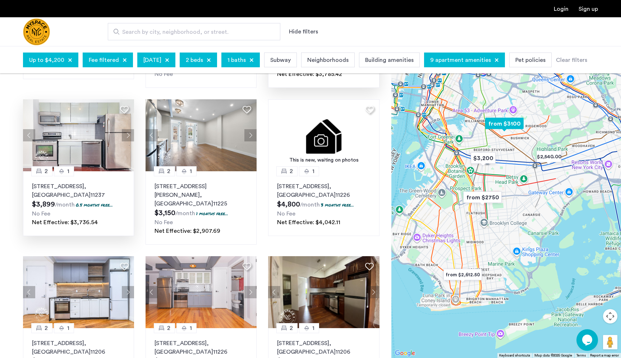
click at [127, 135] on button "Next apartment" at bounding box center [128, 135] width 12 height 12
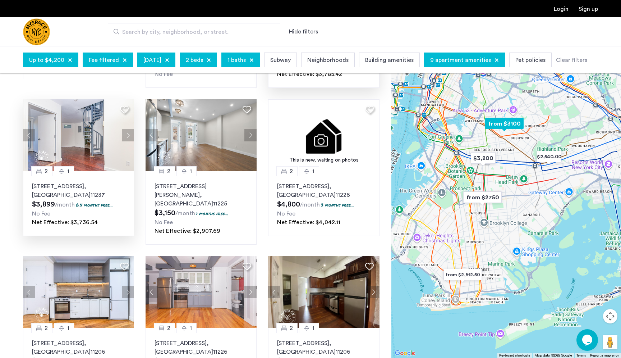
click at [127, 135] on button "Next apartment" at bounding box center [128, 135] width 12 height 12
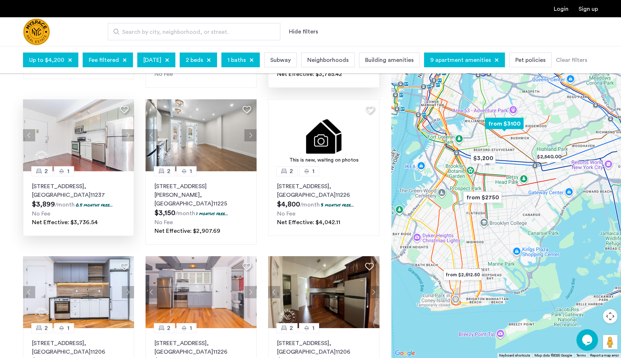
click at [127, 135] on button "Next apartment" at bounding box center [128, 135] width 12 height 12
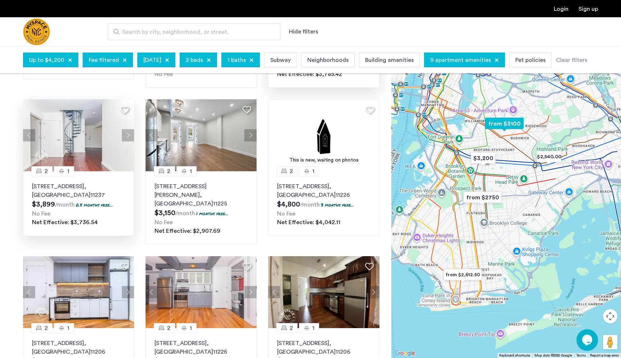
click at [127, 135] on button "Next apartment" at bounding box center [128, 135] width 12 height 12
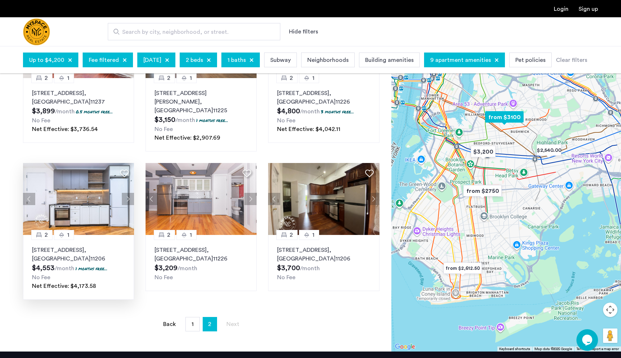
scroll to position [424, 0]
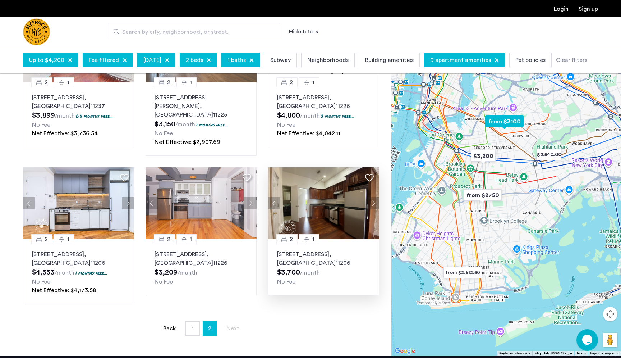
click at [373, 197] on button "Next apartment" at bounding box center [373, 203] width 12 height 12
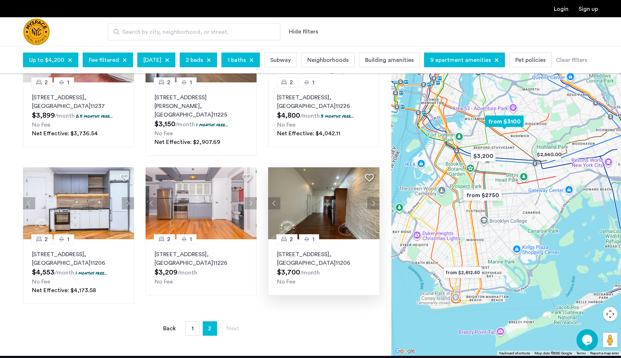
click at [373, 197] on button "Next apartment" at bounding box center [373, 203] width 12 height 12
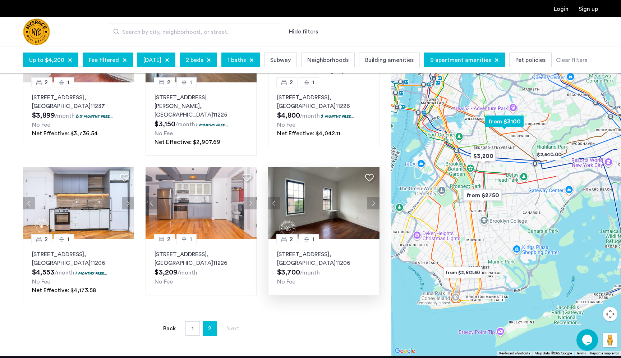
click at [373, 197] on button "Next apartment" at bounding box center [373, 203] width 12 height 12
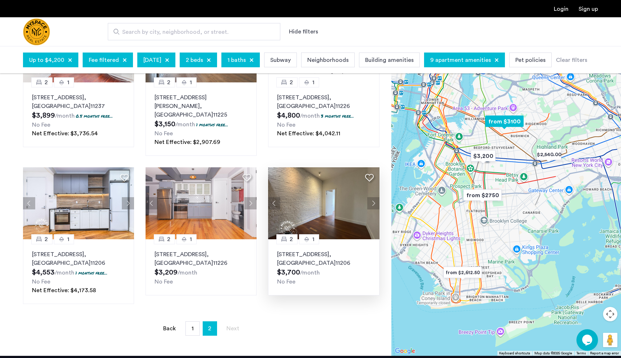
click at [373, 197] on button "Next apartment" at bounding box center [373, 203] width 12 height 12
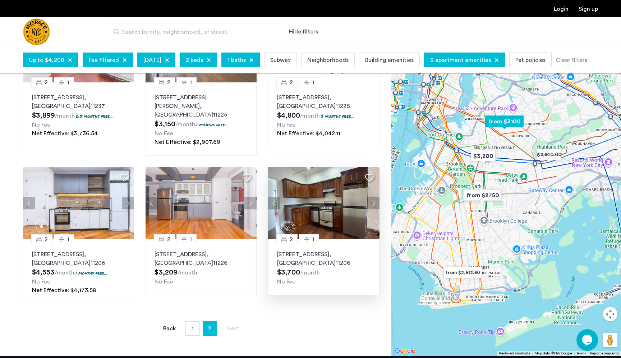
click at [373, 197] on button "Next apartment" at bounding box center [373, 203] width 12 height 12
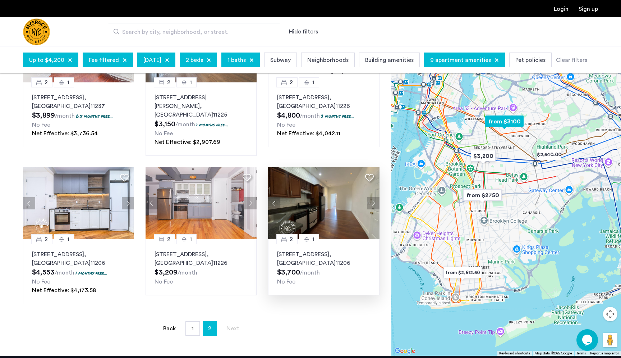
click at [373, 197] on button "Next apartment" at bounding box center [373, 203] width 12 height 12
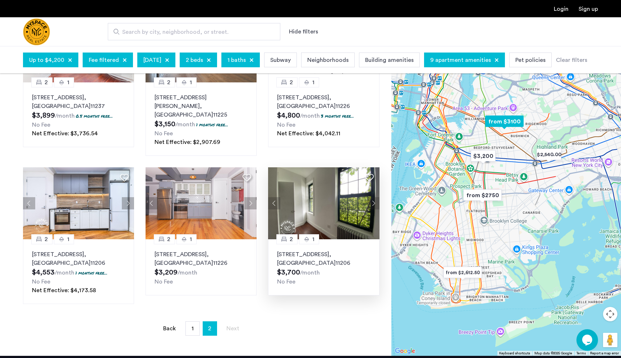
click at [373, 197] on button "Next apartment" at bounding box center [373, 203] width 12 height 12
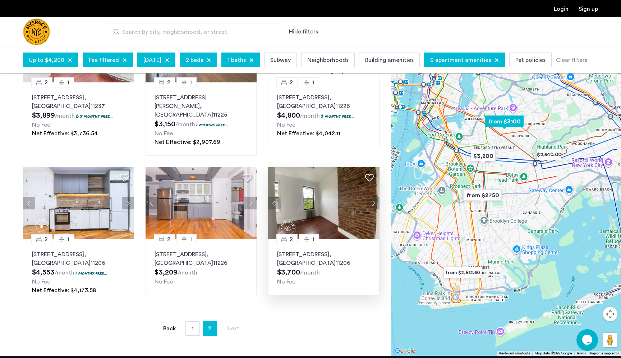
click at [373, 197] on button "Next apartment" at bounding box center [373, 203] width 12 height 12
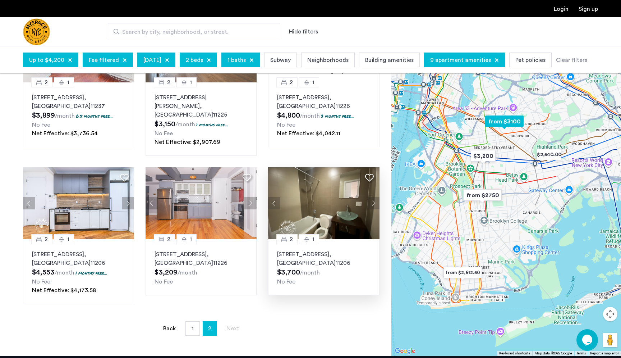
click at [373, 197] on button "Next apartment" at bounding box center [373, 203] width 12 height 12
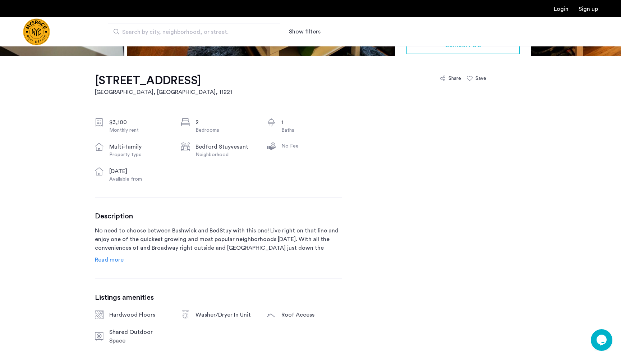
scroll to position [210, 0]
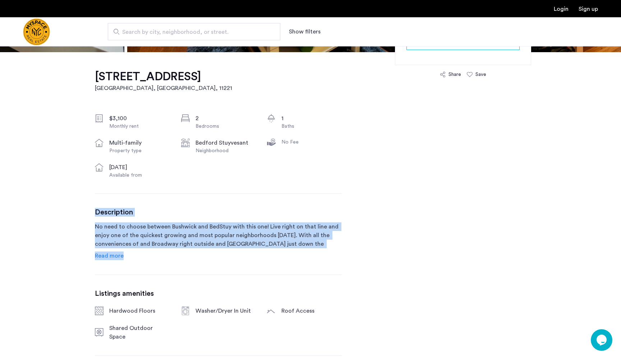
drag, startPoint x: 189, startPoint y: 210, endPoint x: 197, endPoint y: 278, distance: 68.4
click at [197, 277] on div "1100 DeKalb Ave, Unit 2F Brooklyn, NY , 11221 $3,100 Monthly rent 2 Bedrooms 1 …" at bounding box center [218, 218] width 247 height 332
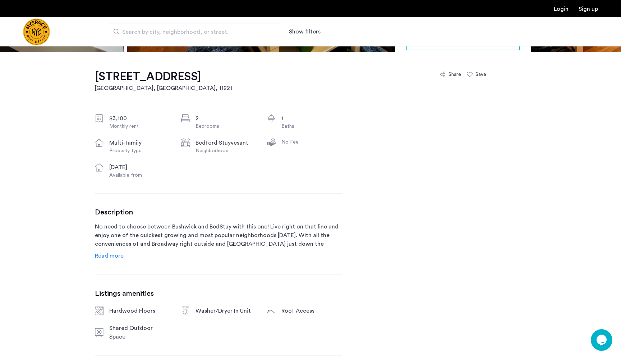
click at [197, 278] on div "1100 DeKalb Ave, Unit 2F Brooklyn, NY , 11221 $3,100 Monthly rent 2 Bedrooms 1 …" at bounding box center [218, 218] width 247 height 332
click at [110, 255] on span "Read more" at bounding box center [109, 256] width 29 height 6
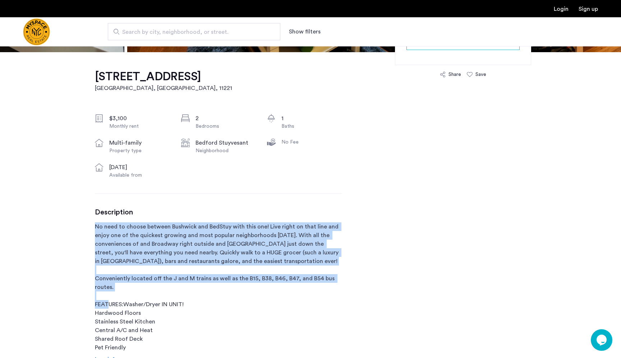
drag, startPoint x: 148, startPoint y: 221, endPoint x: 152, endPoint y: 306, distance: 84.6
click at [152, 306] on div "Description No need to choose between Bushwick and BedStuy with this one! Live …" at bounding box center [218, 286] width 247 height 156
click at [152, 306] on p "No need to choose between Bushwick and BedStuy with this one! Live right on tha…" at bounding box center [218, 286] width 247 height 129
drag, startPoint x: 152, startPoint y: 292, endPoint x: 154, endPoint y: 207, distance: 84.5
click at [154, 207] on div "1100 DeKalb Ave, Unit 2F Brooklyn, NY , 11221 $3,100 Monthly rent 2 Bedrooms 1 …" at bounding box center [218, 270] width 247 height 436
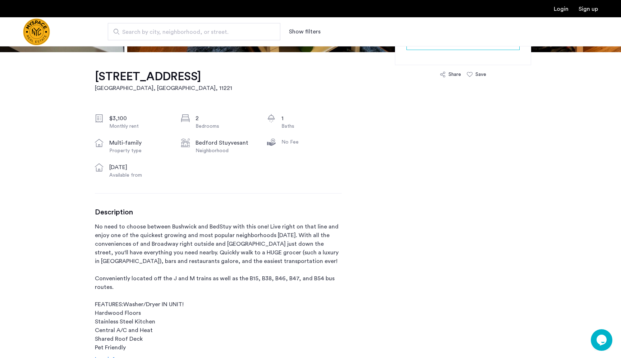
click at [154, 207] on div "1100 DeKalb Ave, Unit 2F Brooklyn, NY , 11221 $3,100 Monthly rent 2 Bedrooms 1 …" at bounding box center [218, 270] width 247 height 436
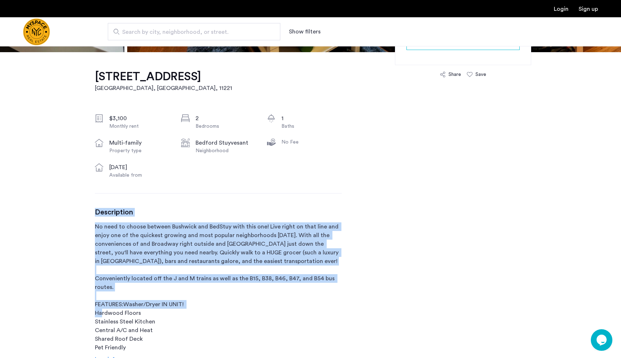
drag, startPoint x: 149, startPoint y: 207, endPoint x: 151, endPoint y: 317, distance: 109.7
click at [151, 317] on div "1100 DeKalb Ave, Unit 2F Brooklyn, NY , 11221 $3,100 Monthly rent 2 Bedrooms 1 …" at bounding box center [218, 270] width 247 height 436
click at [151, 317] on p "No need to choose between Bushwick and BedStuy with this one! Live right on tha…" at bounding box center [218, 286] width 247 height 129
drag, startPoint x: 139, startPoint y: 303, endPoint x: 177, endPoint y: 201, distance: 108.8
click at [177, 201] on div "1100 DeKalb Ave, Unit 2F Brooklyn, NY , 11221 $3,100 Monthly rent 2 Bedrooms 1 …" at bounding box center [218, 270] width 247 height 436
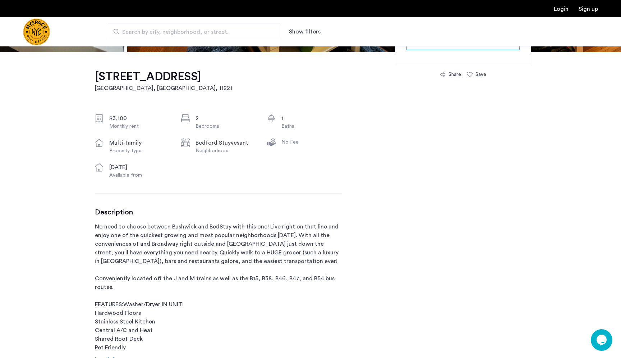
click at [177, 201] on div "1100 DeKalb Ave, Unit 2F Brooklyn, NY , 11221 $3,100 Monthly rent 2 Bedrooms 1 …" at bounding box center [218, 270] width 247 height 436
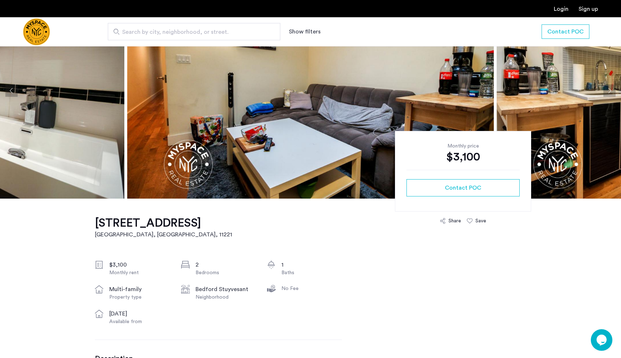
scroll to position [0, 0]
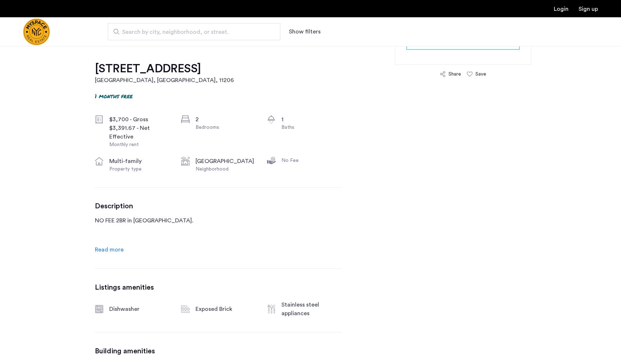
scroll to position [221, 0]
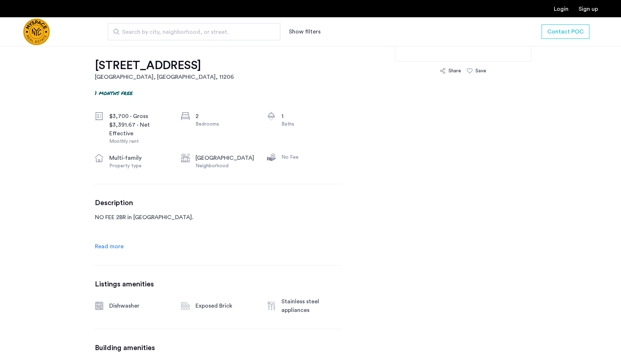
click at [116, 242] on link "Read more" at bounding box center [109, 246] width 29 height 9
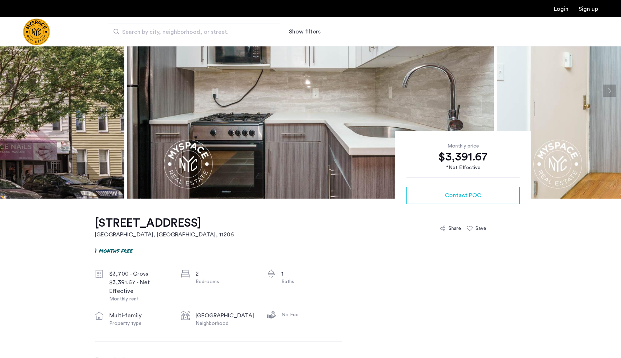
scroll to position [0, 0]
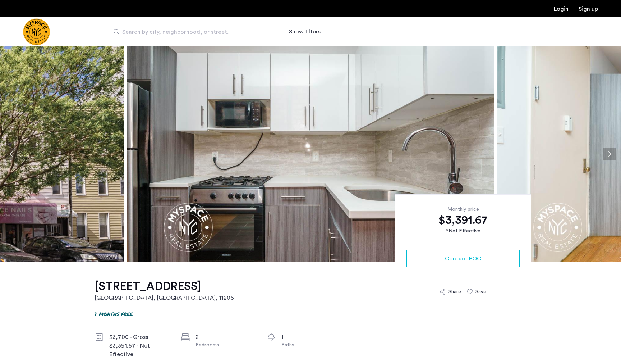
click at [190, 191] on img at bounding box center [310, 154] width 367 height 216
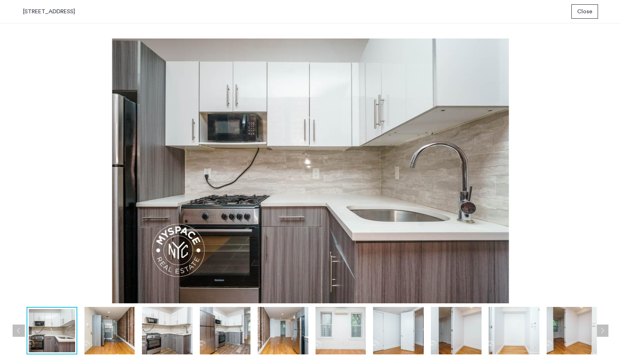
click at [109, 327] on img at bounding box center [109, 330] width 51 height 47
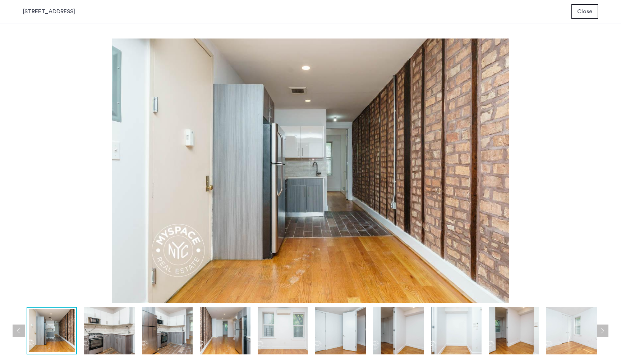
click at [156, 336] on img at bounding box center [167, 330] width 51 height 47
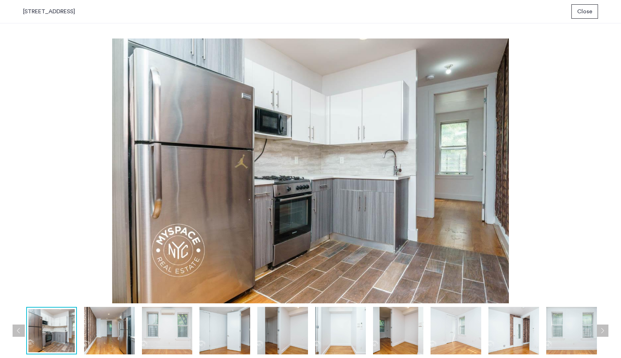
click at [102, 337] on img at bounding box center [109, 330] width 51 height 47
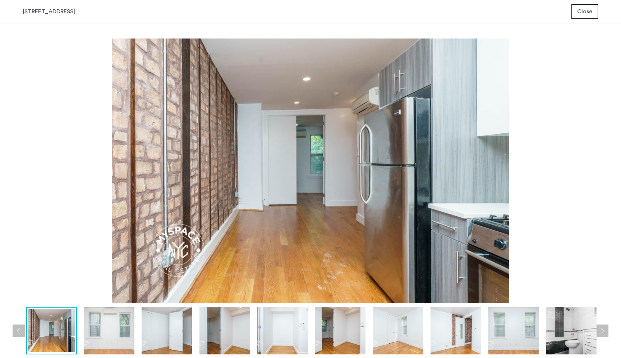
click at [142, 331] on img at bounding box center [167, 330] width 51 height 47
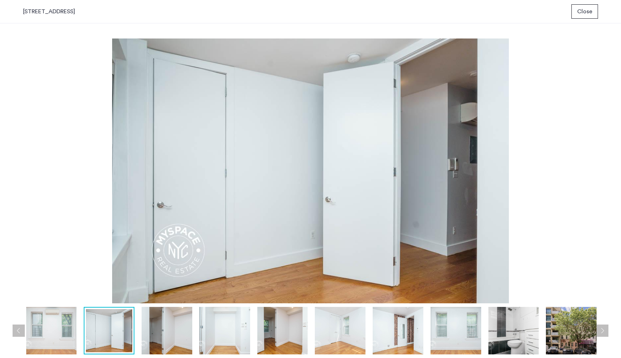
click at [135, 331] on div at bounding box center [168, 330] width 868 height 47
click at [150, 331] on img at bounding box center [167, 330] width 51 height 47
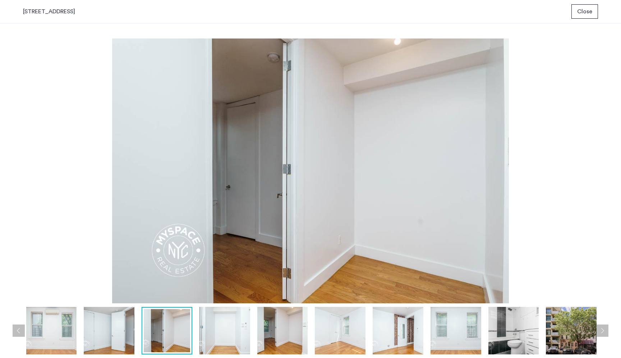
click at [211, 328] on img at bounding box center [225, 330] width 51 height 47
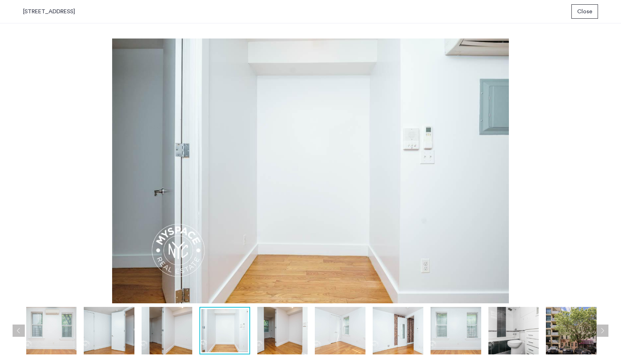
click at [270, 344] on img at bounding box center [282, 330] width 51 height 47
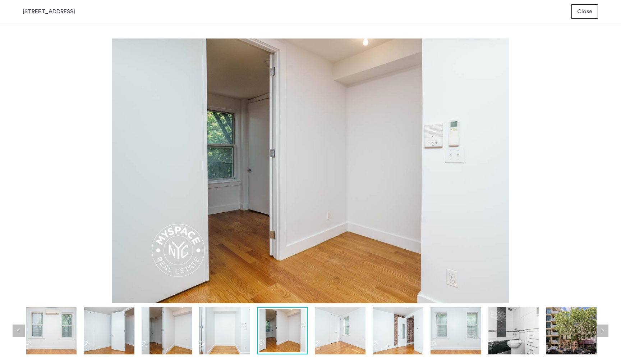
click at [327, 329] on img at bounding box center [340, 330] width 51 height 47
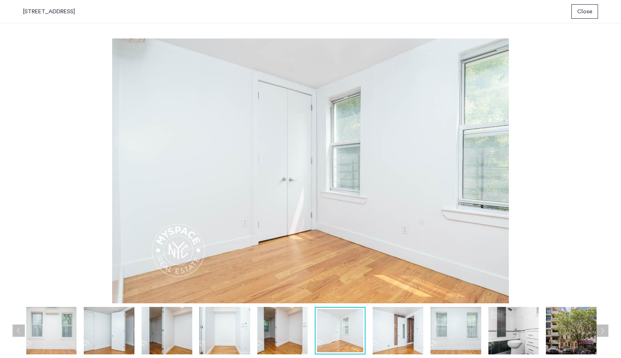
click at [373, 332] on img at bounding box center [398, 330] width 51 height 47
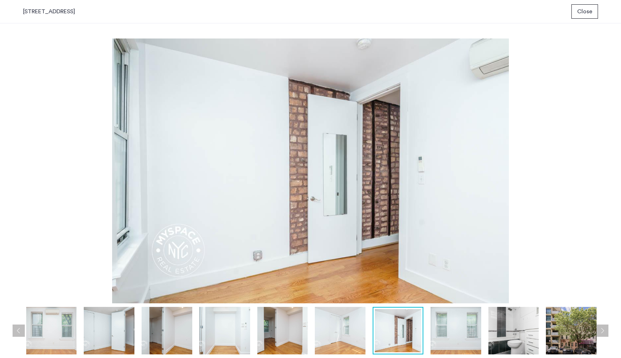
click at [430, 329] on div at bounding box center [168, 330] width 868 height 47
click at [452, 329] on img at bounding box center [456, 330] width 51 height 47
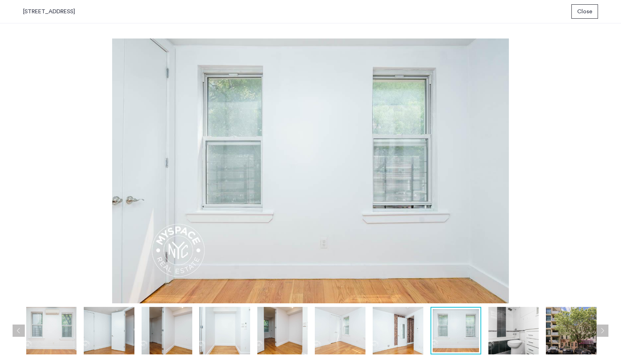
click at [503, 326] on img at bounding box center [514, 330] width 51 height 47
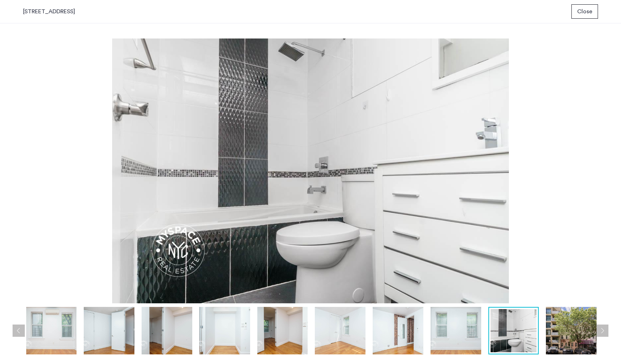
click at [565, 334] on img at bounding box center [571, 330] width 51 height 47
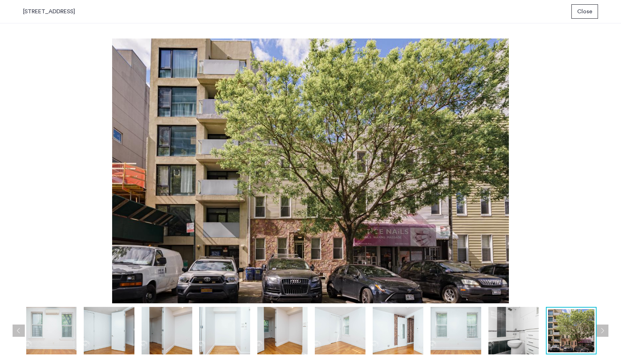
click at [598, 327] on button "Next apartment" at bounding box center [602, 330] width 12 height 12
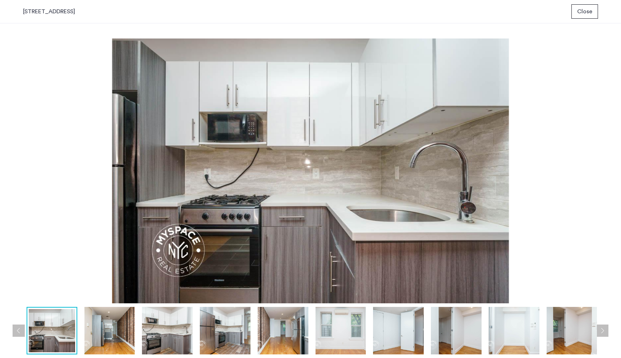
click at [598, 327] on button "Next apartment" at bounding box center [602, 330] width 12 height 12
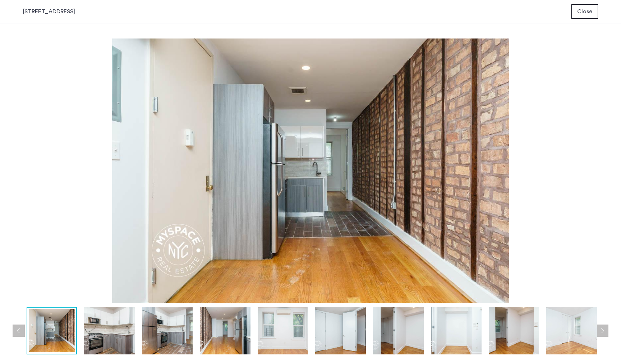
click at [598, 327] on button "Next apartment" at bounding box center [602, 330] width 12 height 12
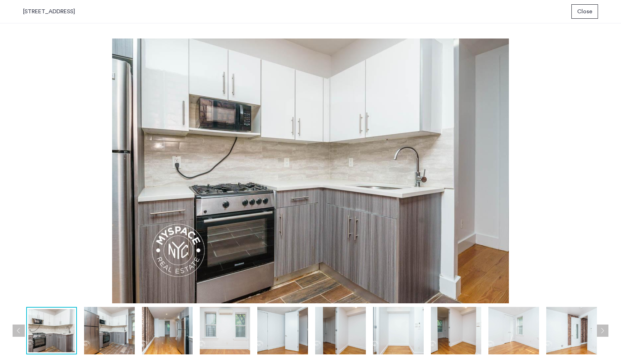
click at [598, 327] on button "Next apartment" at bounding box center [602, 330] width 12 height 12
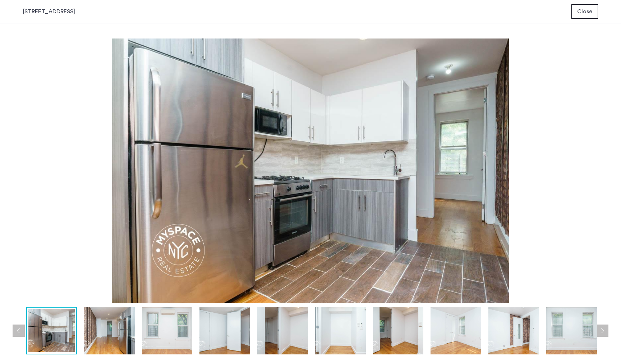
click at [598, 327] on button "Next apartment" at bounding box center [602, 330] width 12 height 12
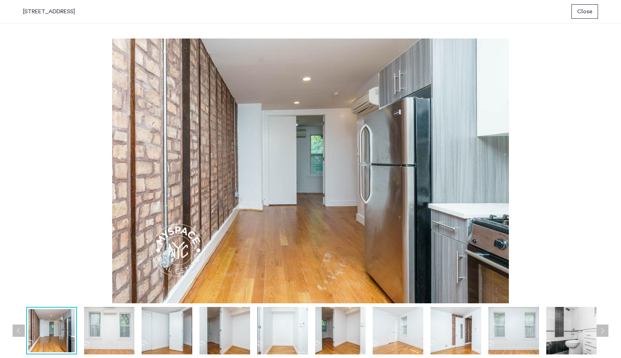
click at [598, 327] on button "Next apartment" at bounding box center [602, 330] width 12 height 12
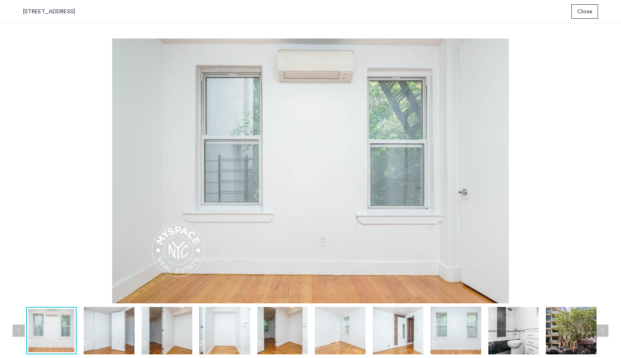
click at [598, 327] on button "Next apartment" at bounding box center [602, 330] width 12 height 12
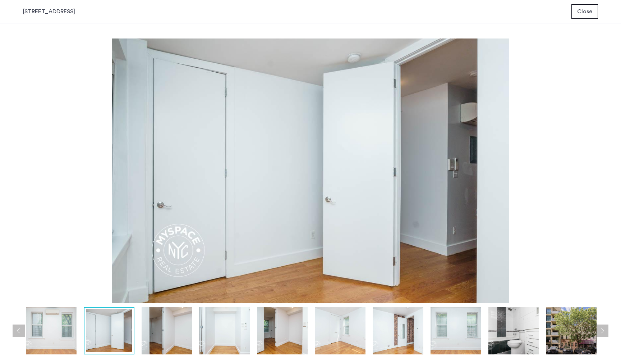
click at [598, 327] on button "Next apartment" at bounding box center [602, 330] width 12 height 12
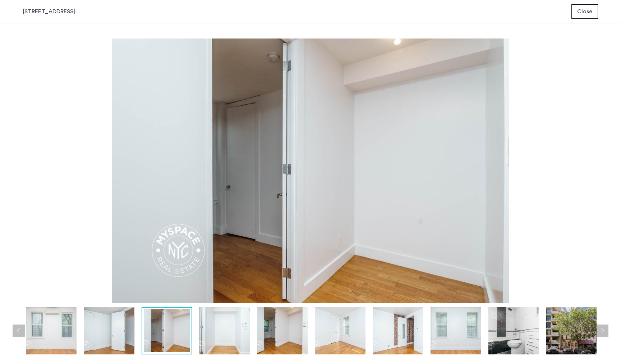
click at [598, 327] on button "Next apartment" at bounding box center [602, 330] width 12 height 12
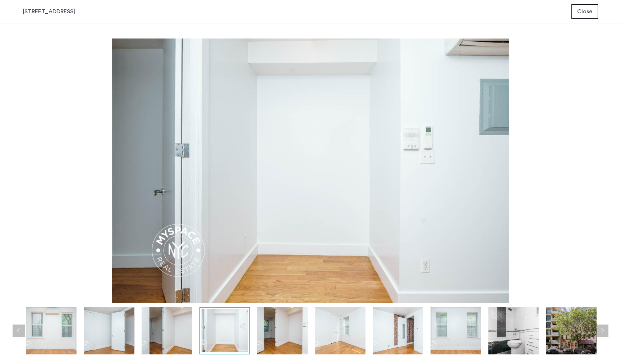
click at [598, 327] on button "Next apartment" at bounding box center [602, 330] width 12 height 12
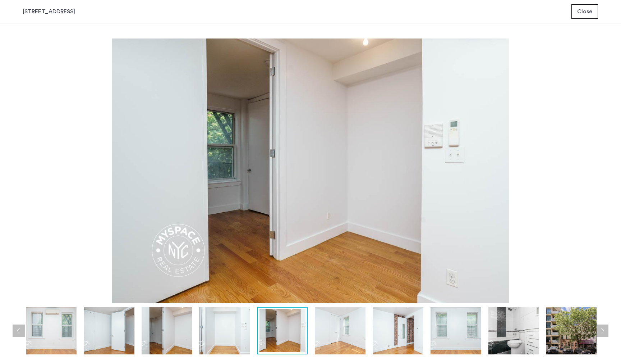
click at [598, 327] on button "Next apartment" at bounding box center [602, 330] width 12 height 12
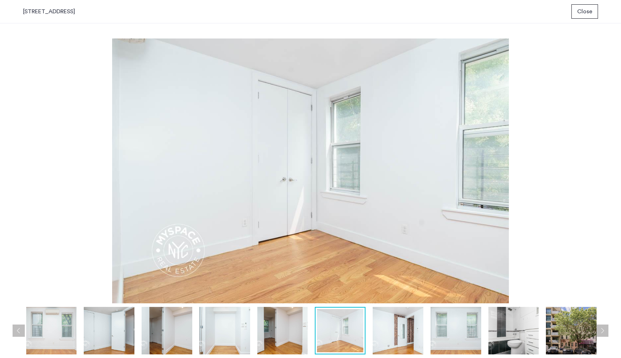
click at [598, 327] on button "Next apartment" at bounding box center [602, 330] width 12 height 12
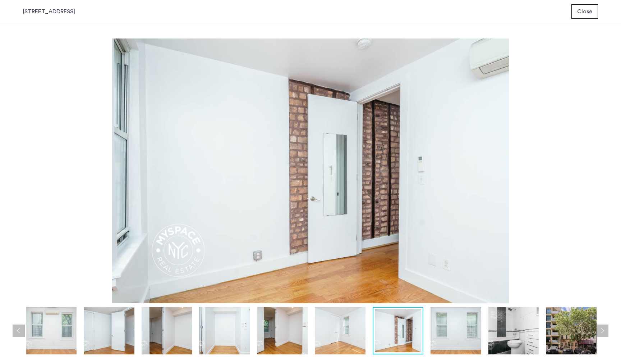
click at [598, 327] on button "Next apartment" at bounding box center [602, 330] width 12 height 12
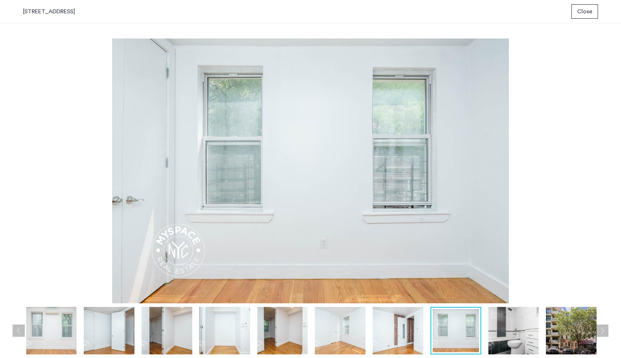
click at [598, 327] on button "Next apartment" at bounding box center [602, 330] width 12 height 12
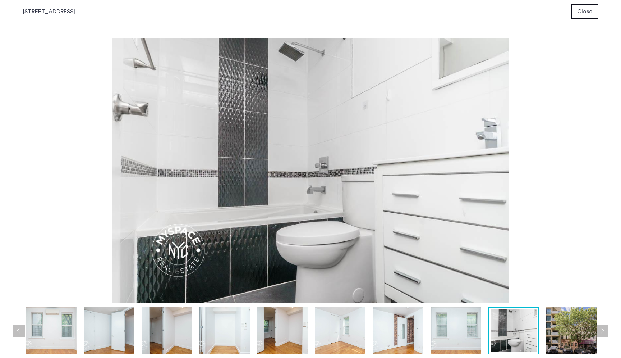
click at [598, 327] on button "Next apartment" at bounding box center [602, 330] width 12 height 12
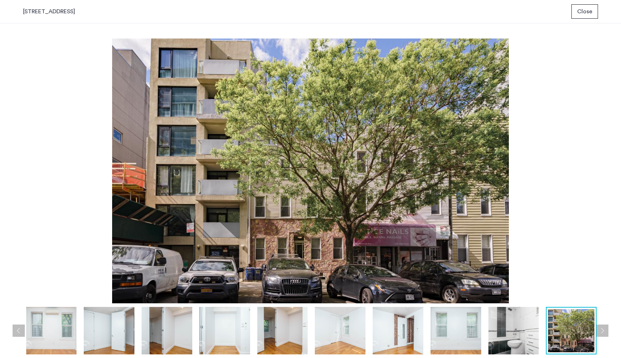
click at [582, 11] on span "Close" at bounding box center [584, 11] width 15 height 9
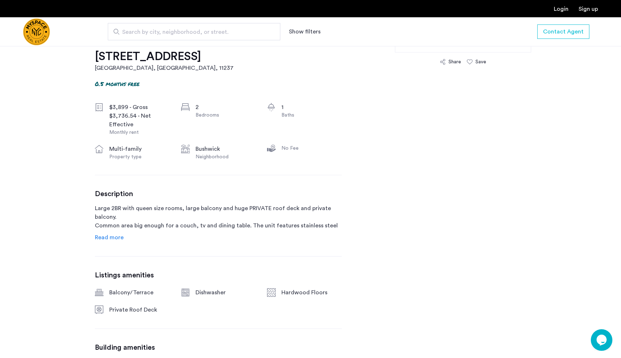
click at [119, 238] on span "Read more" at bounding box center [109, 237] width 29 height 6
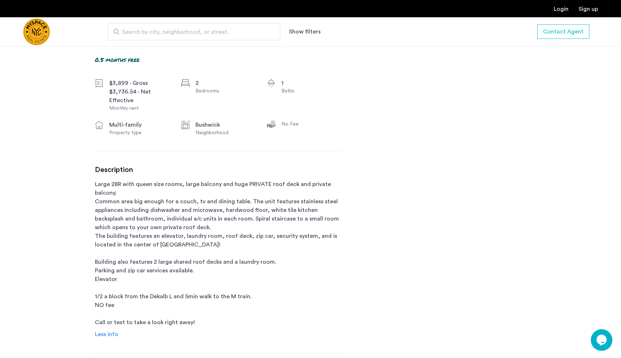
scroll to position [267, 0]
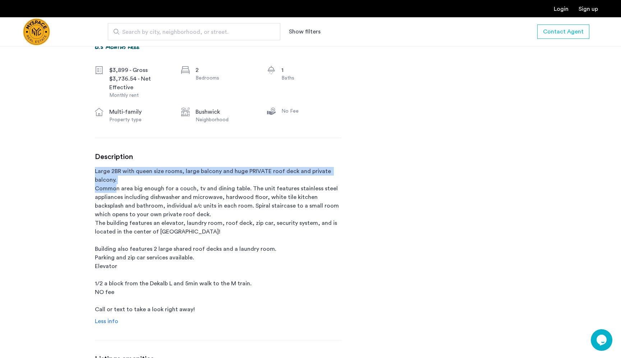
drag, startPoint x: 93, startPoint y: 168, endPoint x: 115, endPoint y: 186, distance: 28.3
click at [115, 186] on p "Large 2BR with queen size rooms, large balcony and huge PRIVATE roof deck and p…" at bounding box center [218, 240] width 247 height 147
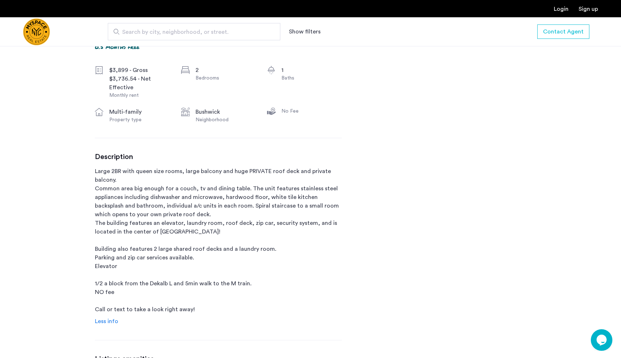
click at [132, 171] on p "Large 2BR with queen size rooms, large balcony and huge PRIVATE roof deck and p…" at bounding box center [218, 240] width 247 height 147
drag, startPoint x: 135, startPoint y: 167, endPoint x: 139, endPoint y: 184, distance: 17.5
click at [139, 184] on p "Large 2BR with queen size rooms, large balcony and huge PRIVATE roof deck and p…" at bounding box center [218, 240] width 247 height 147
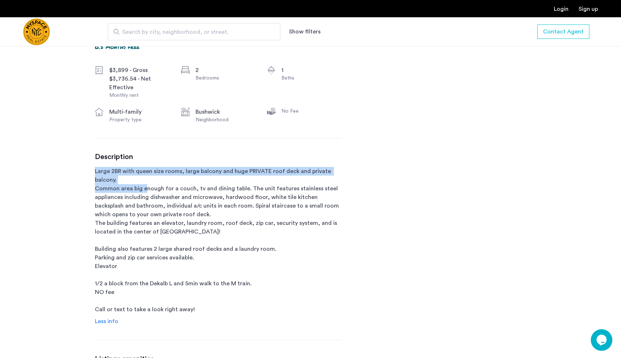
drag, startPoint x: 133, startPoint y: 162, endPoint x: 144, endPoint y: 190, distance: 29.4
click at [144, 190] on div "Description Large 2BR with queen size rooms, large balcony and huge PRIVATE roo…" at bounding box center [218, 238] width 247 height 173
click at [144, 190] on p "Large 2BR with queen size rooms, large balcony and huge PRIVATE roof deck and p…" at bounding box center [218, 240] width 247 height 147
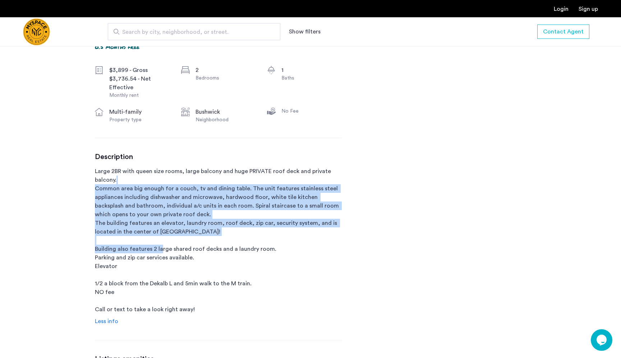
drag, startPoint x: 149, startPoint y: 178, endPoint x: 183, endPoint y: 249, distance: 78.5
click at [185, 250] on p "Large 2BR with queen size rooms, large balcony and huge PRIVATE roof deck and p…" at bounding box center [218, 240] width 247 height 147
click at [183, 249] on p "Large 2BR with queen size rooms, large balcony and huge PRIVATE roof deck and p…" at bounding box center [218, 240] width 247 height 147
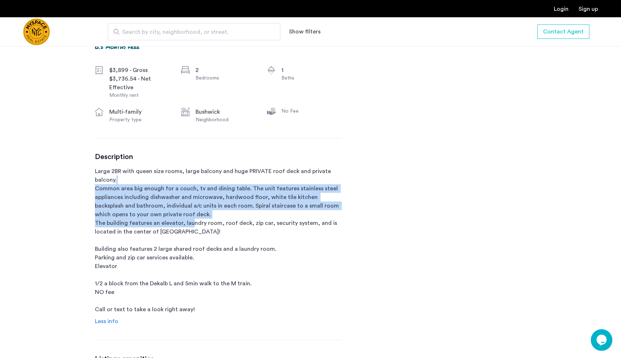
drag, startPoint x: 189, startPoint y: 225, endPoint x: 191, endPoint y: 182, distance: 43.5
click at [191, 182] on p "Large 2BR with queen size rooms, large balcony and huge PRIVATE roof deck and p…" at bounding box center [218, 240] width 247 height 147
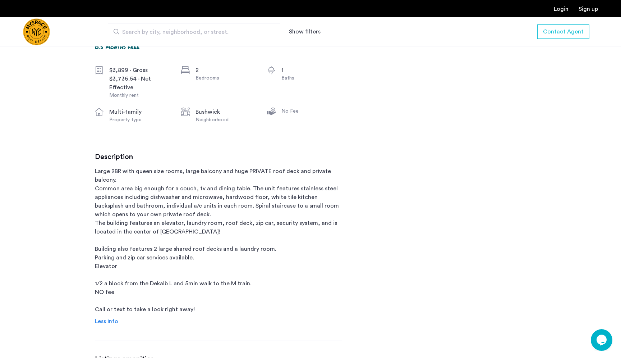
click at [191, 182] on p "Large 2BR with queen size rooms, large balcony and huge PRIVATE roof deck and p…" at bounding box center [218, 240] width 247 height 147
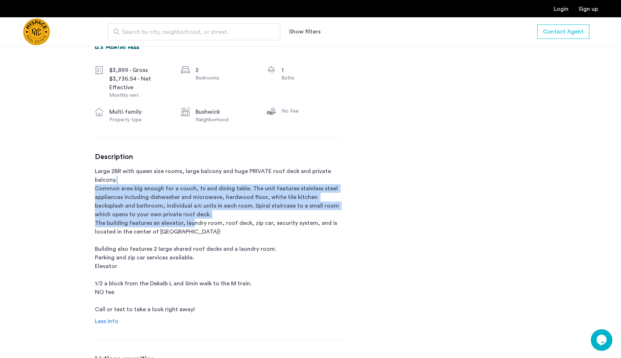
drag, startPoint x: 179, startPoint y: 177, endPoint x: 189, endPoint y: 221, distance: 45.3
click at [189, 221] on p "Large 2BR with queen size rooms, large balcony and huge PRIVATE roof deck and p…" at bounding box center [218, 240] width 247 height 147
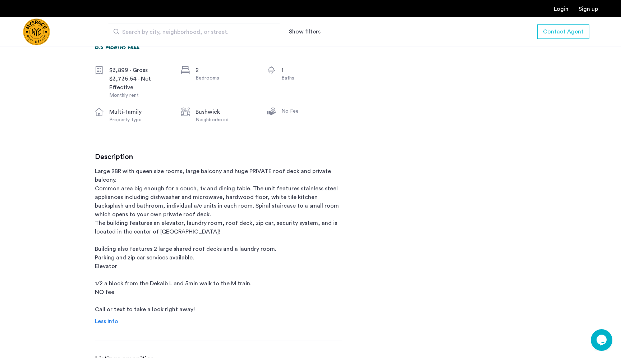
click at [188, 220] on p "Large 2BR with queen size rooms, large balcony and huge PRIVATE roof deck and p…" at bounding box center [218, 240] width 247 height 147
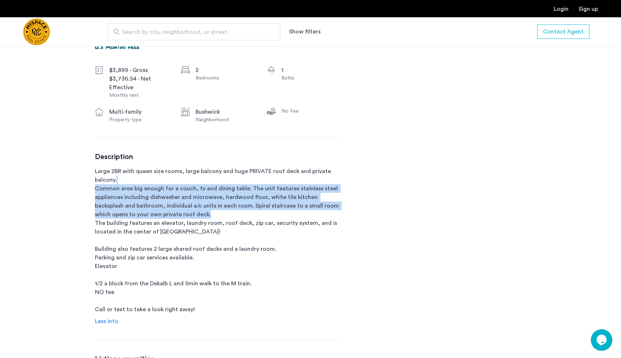
drag, startPoint x: 189, startPoint y: 218, endPoint x: 216, endPoint y: 182, distance: 44.6
click at [216, 182] on p "Large 2BR with queen size rooms, large balcony and huge PRIVATE roof deck and p…" at bounding box center [218, 240] width 247 height 147
drag, startPoint x: 216, startPoint y: 182, endPoint x: 212, endPoint y: 217, distance: 35.5
click at [212, 217] on p "Large 2BR with queen size rooms, large balcony and huge PRIVATE roof deck and p…" at bounding box center [218, 240] width 247 height 147
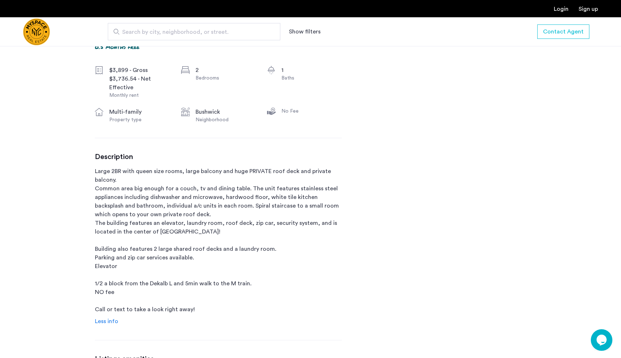
click at [212, 217] on p "Large 2BR with queen size rooms, large balcony and huge PRIVATE roof deck and p…" at bounding box center [218, 240] width 247 height 147
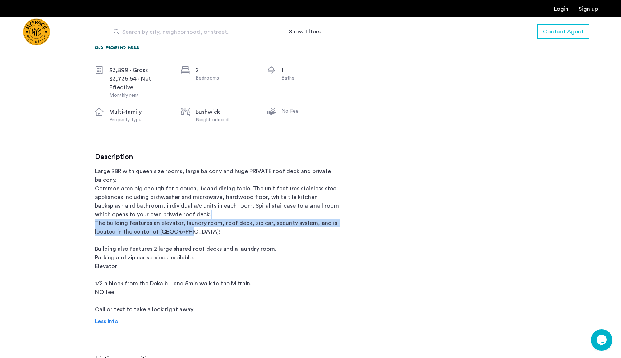
drag, startPoint x: 202, startPoint y: 217, endPoint x: 210, endPoint y: 242, distance: 25.4
click at [210, 242] on p "Large 2BR with queen size rooms, large balcony and huge PRIVATE roof deck and p…" at bounding box center [218, 240] width 247 height 147
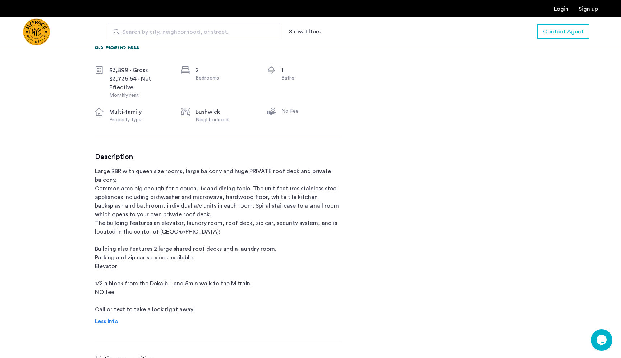
click at [210, 242] on p "Large 2BR with queen size rooms, large balcony and huge PRIVATE roof deck and p…" at bounding box center [218, 240] width 247 height 147
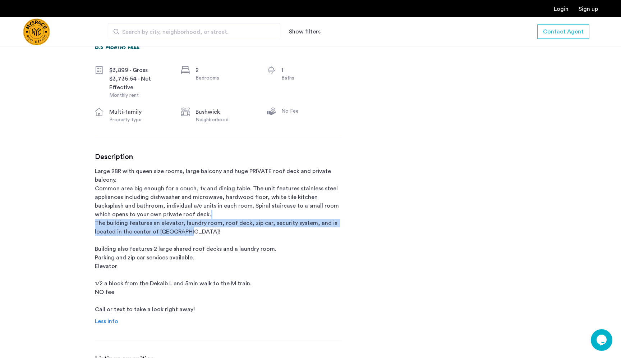
drag, startPoint x: 207, startPoint y: 241, endPoint x: 212, endPoint y: 215, distance: 26.3
click at [212, 215] on p "Large 2BR with queen size rooms, large balcony and huge PRIVATE roof deck and p…" at bounding box center [218, 240] width 247 height 147
drag, startPoint x: 212, startPoint y: 215, endPoint x: 213, endPoint y: 237, distance: 21.6
click at [213, 237] on p "Large 2BR with queen size rooms, large balcony and huge PRIVATE roof deck and p…" at bounding box center [218, 240] width 247 height 147
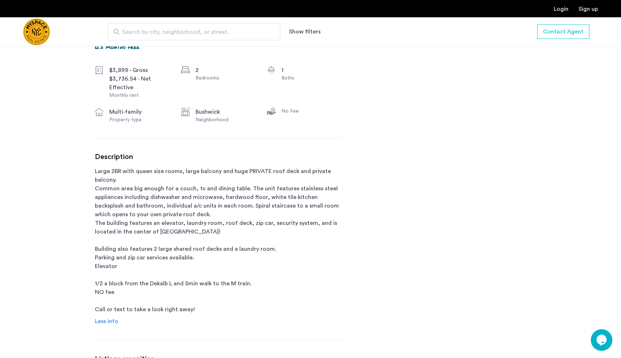
click at [212, 237] on p "Large 2BR with queen size rooms, large balcony and huge PRIVATE roof deck and p…" at bounding box center [218, 240] width 247 height 147
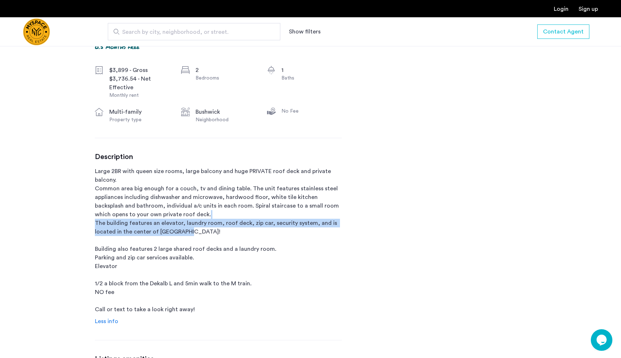
drag, startPoint x: 211, startPoint y: 237, endPoint x: 216, endPoint y: 216, distance: 21.5
click at [216, 216] on p "Large 2BR with queen size rooms, large balcony and huge PRIVATE roof deck and p…" at bounding box center [218, 240] width 247 height 147
drag, startPoint x: 216, startPoint y: 216, endPoint x: 216, endPoint y: 239, distance: 23.0
click at [216, 239] on p "Large 2BR with queen size rooms, large balcony and huge PRIVATE roof deck and p…" at bounding box center [218, 240] width 247 height 147
drag, startPoint x: 216, startPoint y: 240, endPoint x: 222, endPoint y: 215, distance: 26.1
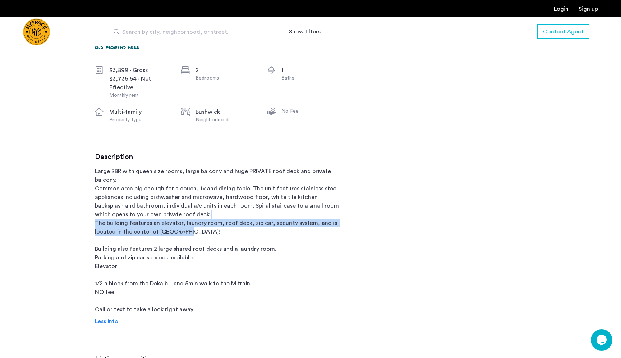
click at [222, 215] on p "Large 2BR with queen size rooms, large balcony and huge PRIVATE roof deck and p…" at bounding box center [218, 240] width 247 height 147
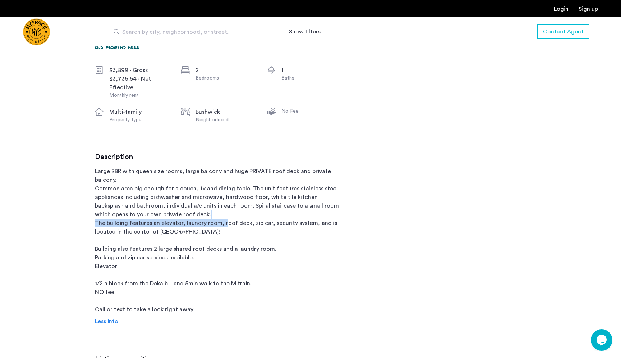
drag, startPoint x: 222, startPoint y: 215, endPoint x: 222, endPoint y: 226, distance: 11.9
click at [222, 226] on p "Large 2BR with queen size rooms, large balcony and huge PRIVATE roof deck and p…" at bounding box center [218, 240] width 247 height 147
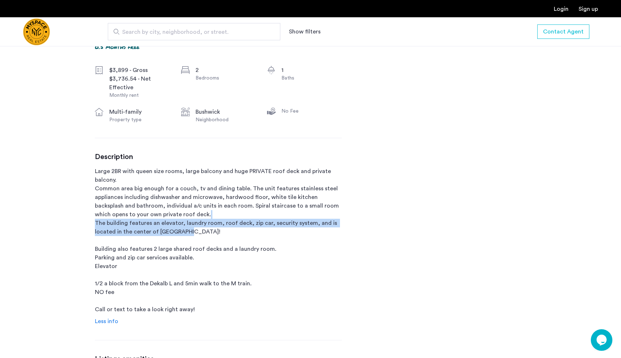
drag, startPoint x: 222, startPoint y: 240, endPoint x: 225, endPoint y: 217, distance: 23.9
click at [225, 217] on p "Large 2BR with queen size rooms, large balcony and huge PRIVATE roof deck and p…" at bounding box center [218, 240] width 247 height 147
drag, startPoint x: 225, startPoint y: 217, endPoint x: 225, endPoint y: 232, distance: 15.1
click at [225, 232] on p "Large 2BR with queen size rooms, large balcony and huge PRIVATE roof deck and p…" at bounding box center [218, 240] width 247 height 147
drag, startPoint x: 225, startPoint y: 232, endPoint x: 231, endPoint y: 211, distance: 22.2
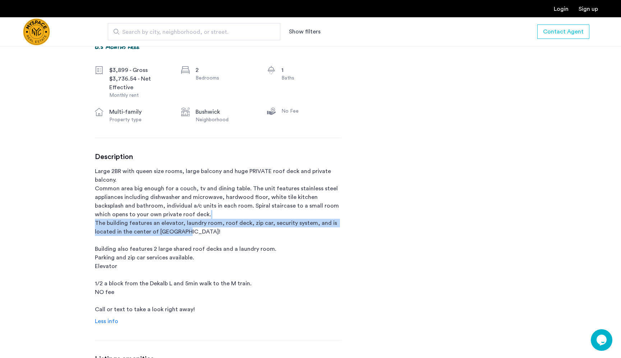
click at [231, 211] on p "Large 2BR with queen size rooms, large balcony and huge PRIVATE roof deck and p…" at bounding box center [218, 240] width 247 height 147
drag, startPoint x: 231, startPoint y: 211, endPoint x: 231, endPoint y: 232, distance: 21.6
click at [231, 229] on p "Large 2BR with queen size rooms, large balcony and huge PRIVATE roof deck and p…" at bounding box center [218, 240] width 247 height 147
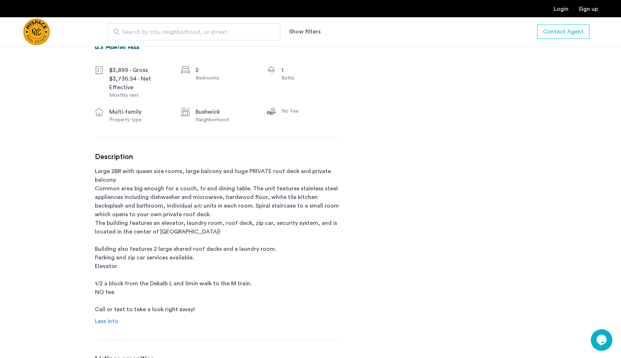
click at [231, 232] on p "Large 2BR with queen size rooms, large balcony and huge PRIVATE roof deck and p…" at bounding box center [218, 240] width 247 height 147
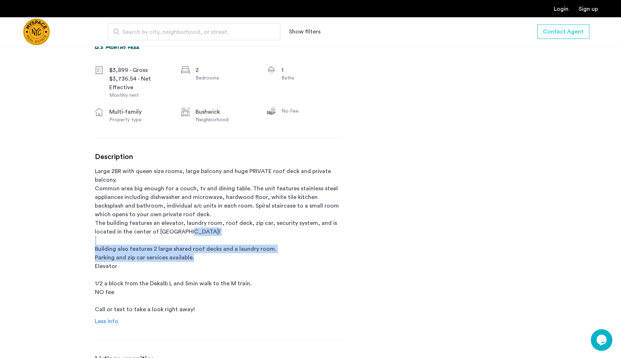
drag, startPoint x: 231, startPoint y: 238, endPoint x: 231, endPoint y: 266, distance: 28.4
click at [231, 266] on p "Large 2BR with queen size rooms, large balcony and huge PRIVATE roof deck and p…" at bounding box center [218, 240] width 247 height 147
drag, startPoint x: 231, startPoint y: 266, endPoint x: 238, endPoint y: 232, distance: 35.2
click at [238, 232] on p "Large 2BR with queen size rooms, large balcony and huge PRIVATE roof deck and p…" at bounding box center [218, 240] width 247 height 147
drag, startPoint x: 238, startPoint y: 232, endPoint x: 237, endPoint y: 258, distance: 26.6
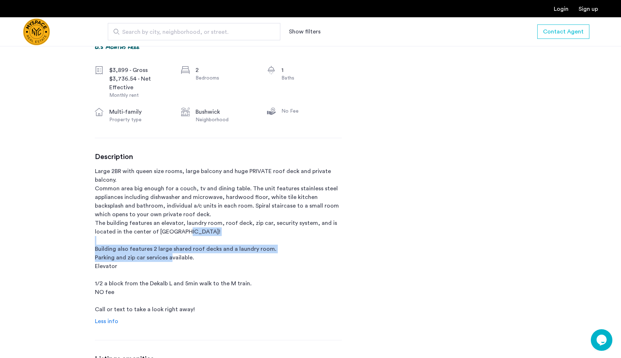
click at [237, 259] on p "Large 2BR with queen size rooms, large balcony and huge PRIVATE roof deck and p…" at bounding box center [218, 240] width 247 height 147
drag, startPoint x: 237, startPoint y: 258, endPoint x: 245, endPoint y: 235, distance: 24.1
click at [245, 236] on p "Large 2BR with queen size rooms, large balcony and huge PRIVATE roof deck and p…" at bounding box center [218, 240] width 247 height 147
drag, startPoint x: 245, startPoint y: 235, endPoint x: 245, endPoint y: 264, distance: 28.4
click at [245, 264] on p "Large 2BR with queen size rooms, large balcony and huge PRIVATE roof deck and p…" at bounding box center [218, 240] width 247 height 147
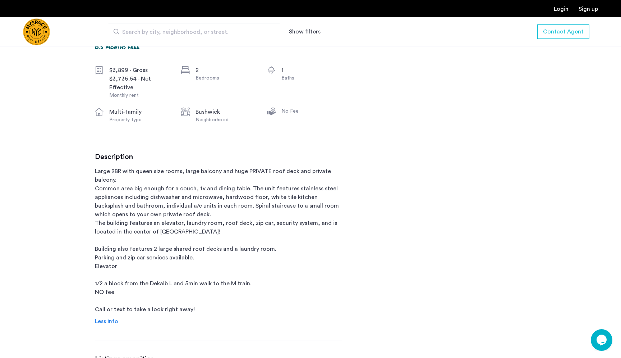
click at [245, 264] on p "Large 2BR with queen size rooms, large balcony and huge PRIVATE roof deck and p…" at bounding box center [218, 240] width 247 height 147
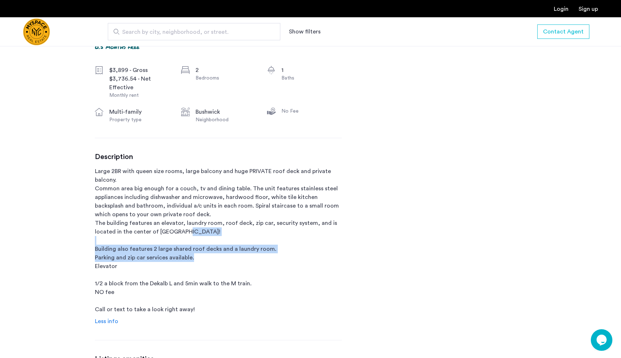
drag, startPoint x: 245, startPoint y: 264, endPoint x: 245, endPoint y: 234, distance: 29.8
click at [245, 234] on p "Large 2BR with queen size rooms, large balcony and huge PRIVATE roof deck and p…" at bounding box center [218, 240] width 247 height 147
drag, startPoint x: 245, startPoint y: 234, endPoint x: 244, endPoint y: 288, distance: 54.3
click at [244, 288] on p "Large 2BR with queen size rooms, large balcony and huge PRIVATE roof deck and p…" at bounding box center [218, 240] width 247 height 147
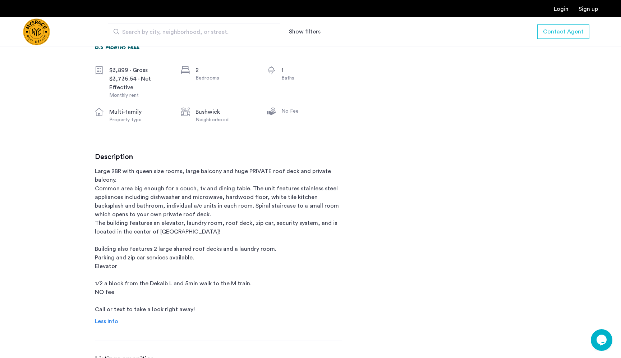
click at [244, 288] on p "Large 2BR with queen size rooms, large balcony and huge PRIVATE roof deck and p…" at bounding box center [218, 240] width 247 height 147
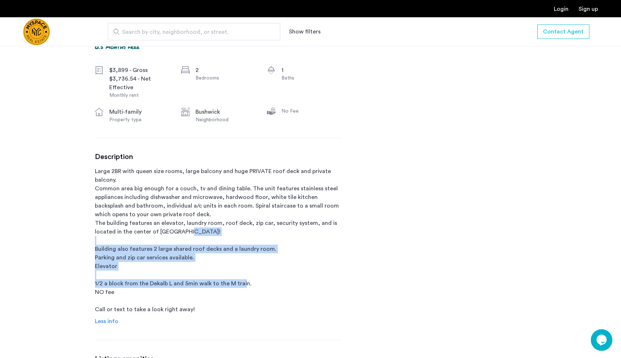
drag, startPoint x: 237, startPoint y: 292, endPoint x: 244, endPoint y: 238, distance: 55.1
click at [244, 238] on p "Large 2BR with queen size rooms, large balcony and huge PRIVATE roof deck and p…" at bounding box center [218, 240] width 247 height 147
drag, startPoint x: 244, startPoint y: 238, endPoint x: 241, endPoint y: 288, distance: 50.7
click at [241, 288] on p "Large 2BR with queen size rooms, large balcony and huge PRIVATE roof deck and p…" at bounding box center [218, 240] width 247 height 147
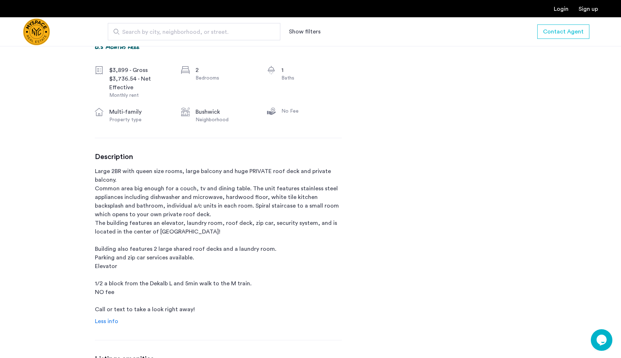
click at [241, 288] on p "Large 2BR with queen size rooms, large balcony and huge PRIVATE roof deck and p…" at bounding box center [218, 240] width 247 height 147
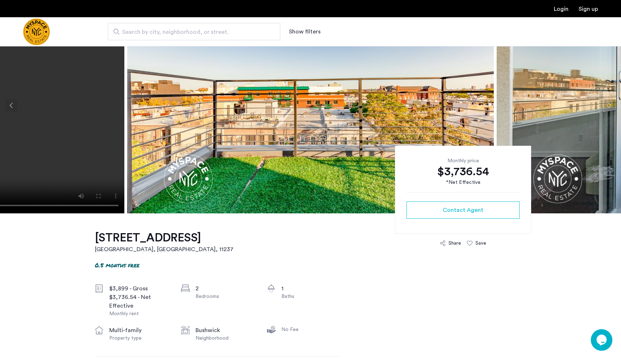
scroll to position [0, 0]
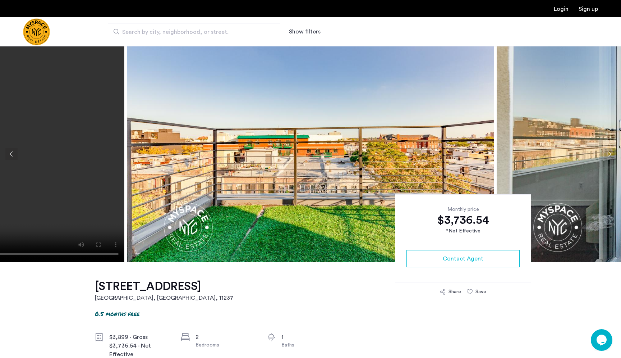
click at [244, 247] on img at bounding box center [310, 154] width 367 height 216
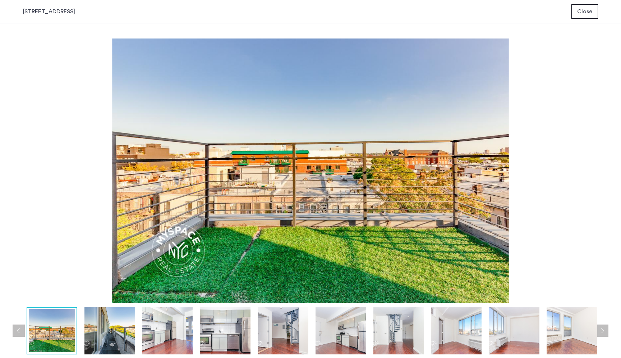
click at [111, 338] on img at bounding box center [109, 330] width 51 height 47
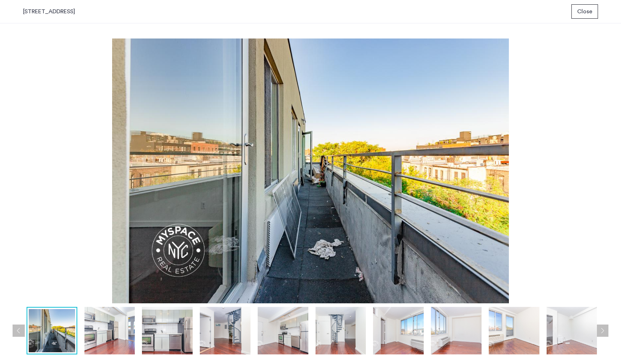
click at [118, 338] on img at bounding box center [109, 330] width 51 height 47
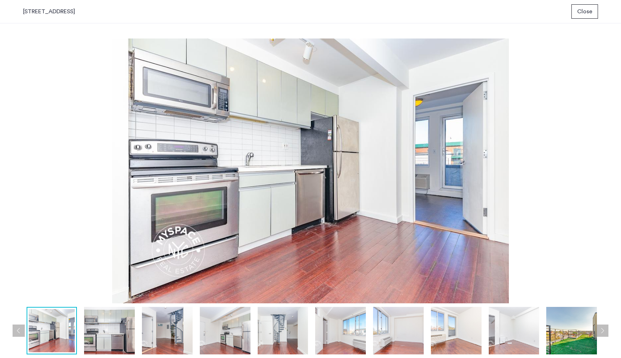
click at [305, 217] on img at bounding box center [310, 170] width 575 height 265
click at [321, 225] on img at bounding box center [310, 170] width 575 height 265
click at [117, 327] on img at bounding box center [109, 330] width 51 height 47
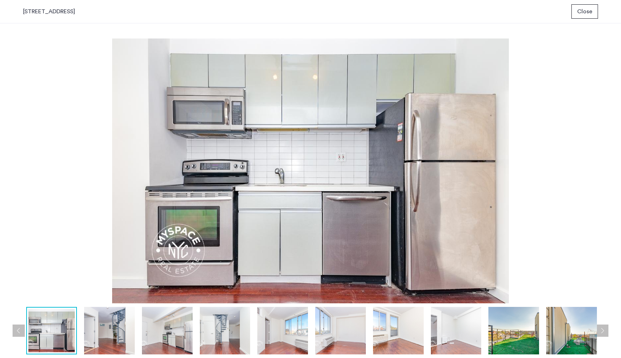
click at [144, 331] on img at bounding box center [167, 330] width 51 height 47
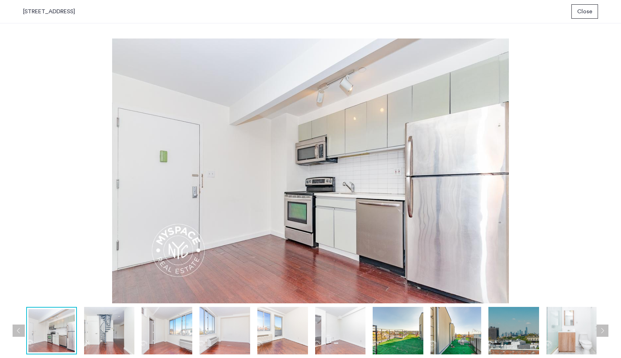
click at [118, 335] on img at bounding box center [109, 330] width 51 height 47
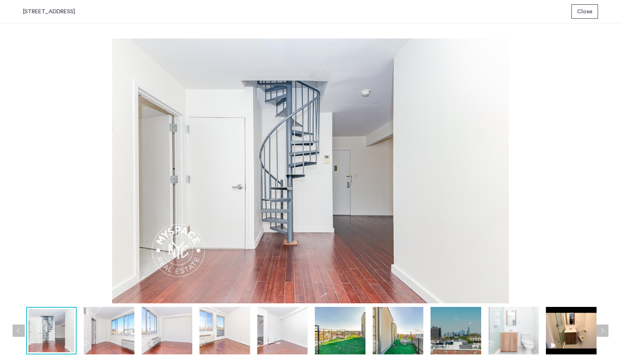
click at [139, 339] on div at bounding box center [139, 330] width 926 height 47
click at [123, 340] on img at bounding box center [109, 330] width 51 height 47
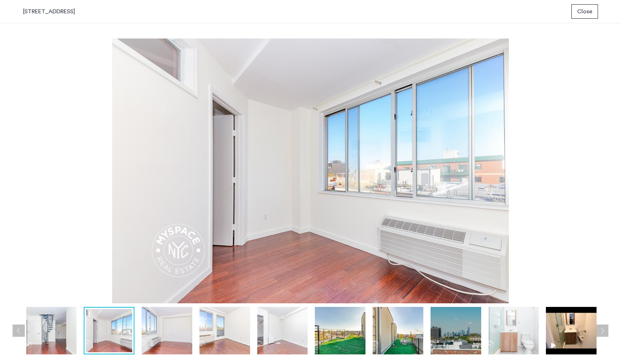
click at [143, 340] on img at bounding box center [167, 330] width 51 height 47
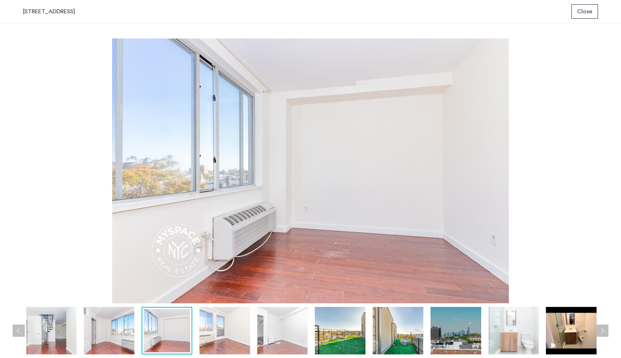
click at [177, 336] on img at bounding box center [167, 330] width 46 height 43
click at [207, 336] on img at bounding box center [225, 330] width 51 height 47
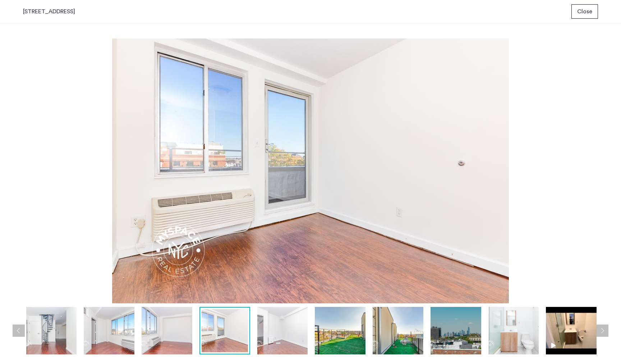
click at [285, 326] on img at bounding box center [282, 330] width 51 height 47
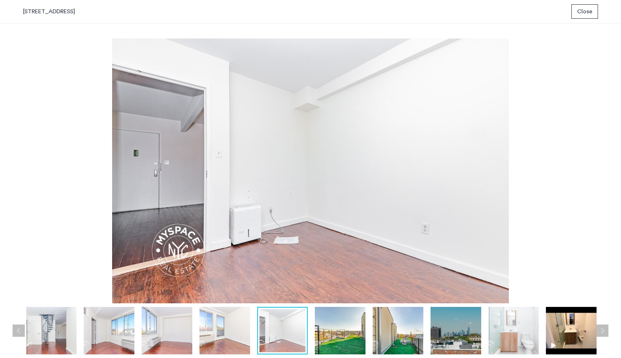
click at [332, 335] on img at bounding box center [340, 330] width 51 height 47
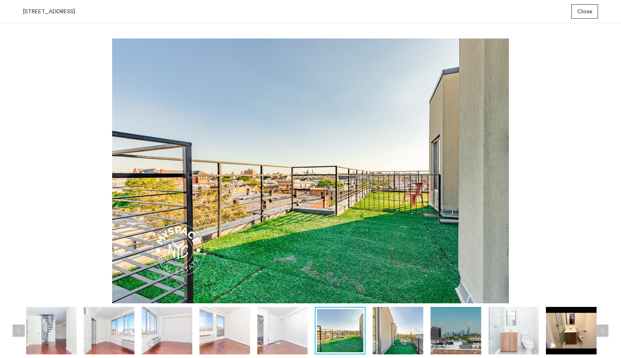
click at [387, 340] on img at bounding box center [398, 330] width 51 height 47
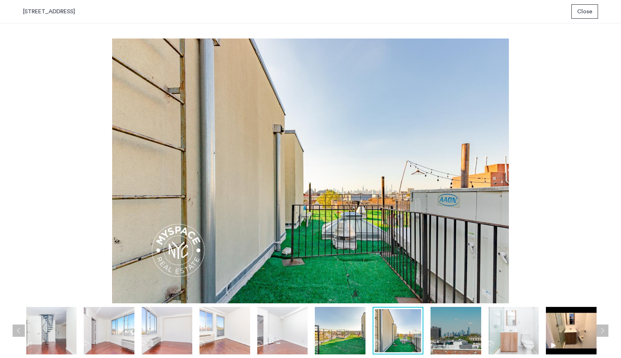
click at [445, 351] on img at bounding box center [456, 330] width 51 height 47
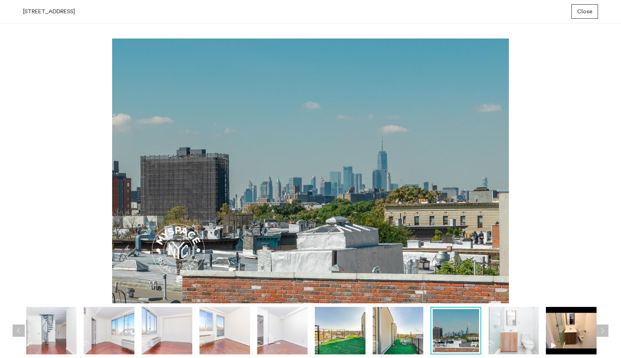
click at [503, 339] on img at bounding box center [514, 330] width 51 height 47
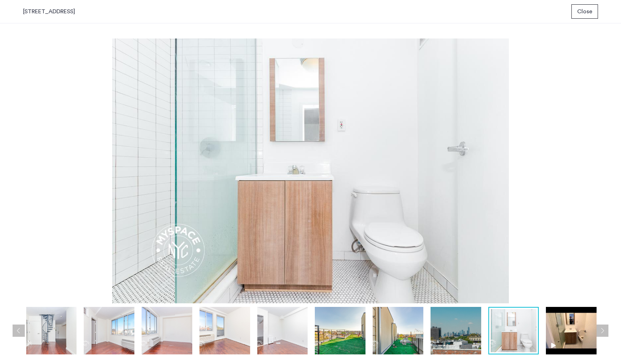
click at [459, 345] on img at bounding box center [456, 330] width 51 height 47
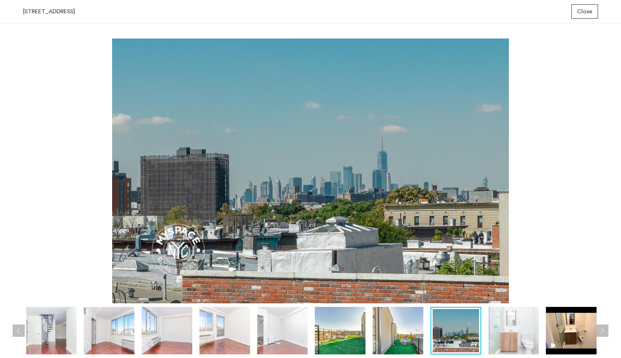
click at [499, 343] on img at bounding box center [514, 330] width 51 height 47
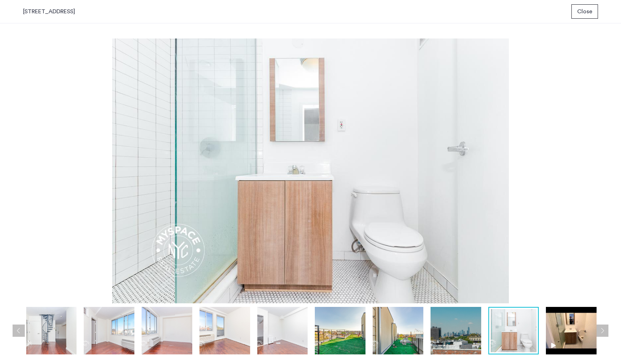
click at [562, 349] on img at bounding box center [571, 330] width 51 height 47
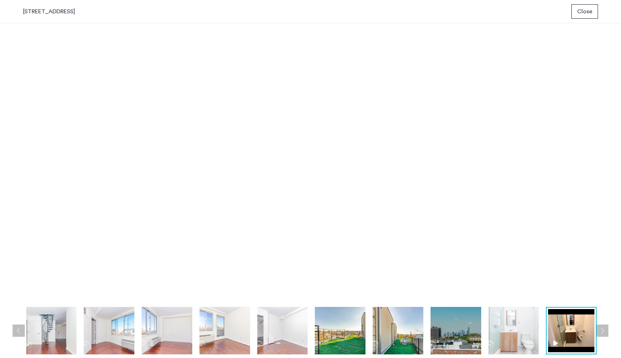
click at [609, 331] on div "prev next prev next" at bounding box center [310, 190] width 621 height 334
click at [606, 331] on button "Next apartment" at bounding box center [602, 330] width 12 height 12
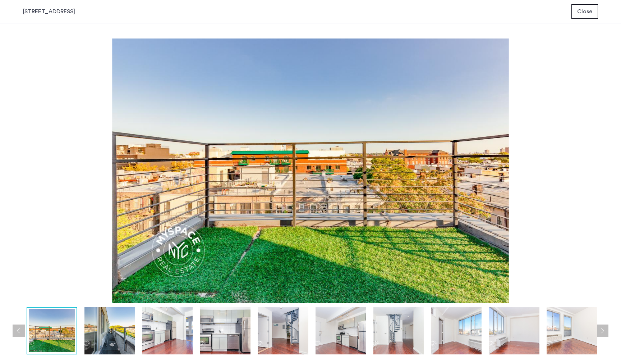
click at [586, 15] on span "Close" at bounding box center [584, 11] width 15 height 9
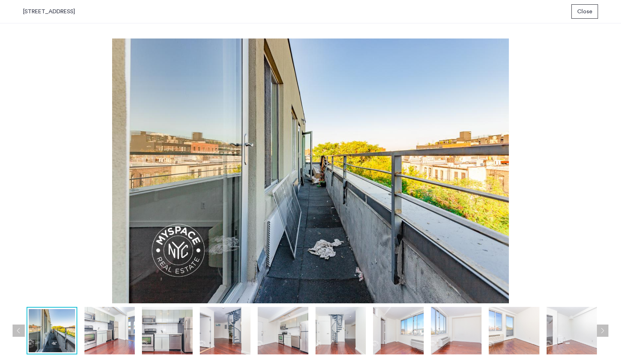
click at [292, 334] on img at bounding box center [283, 330] width 51 height 47
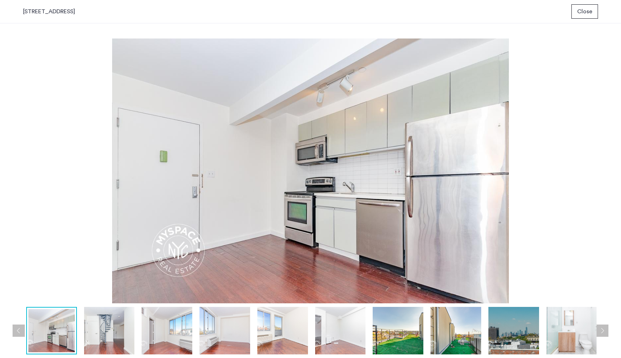
click at [342, 339] on img at bounding box center [340, 330] width 51 height 47
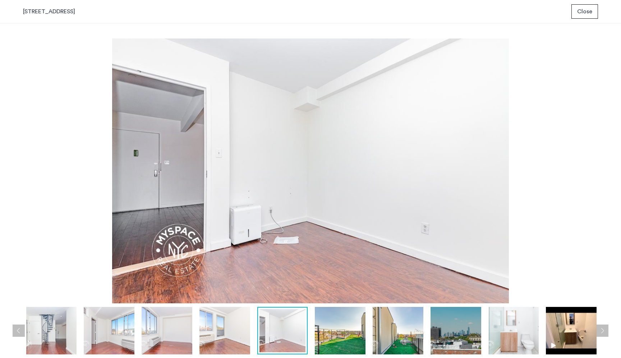
click at [236, 343] on img at bounding box center [225, 330] width 51 height 47
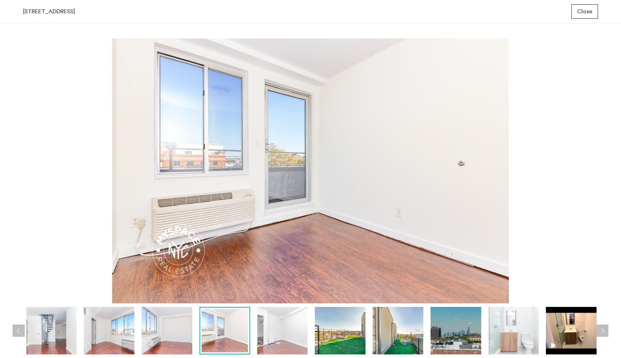
click at [168, 333] on img at bounding box center [167, 330] width 51 height 47
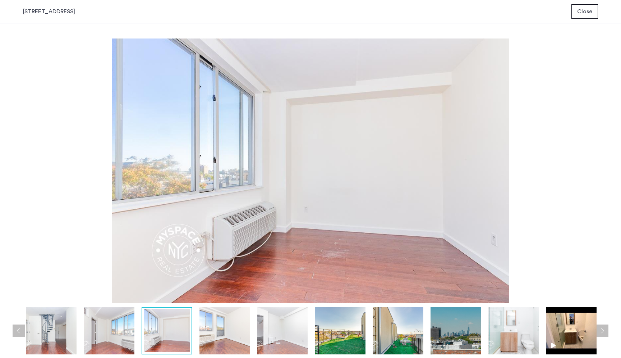
click at [120, 334] on img at bounding box center [109, 330] width 51 height 47
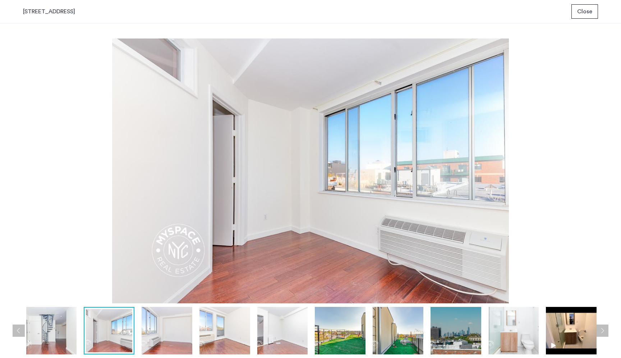
click at [574, 339] on img at bounding box center [571, 330] width 51 height 47
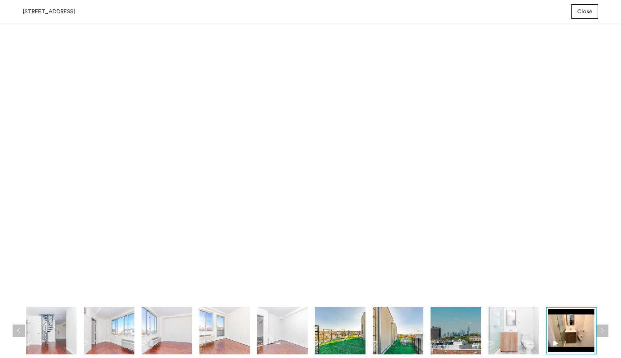
click at [588, 16] on button "Close" at bounding box center [585, 11] width 27 height 14
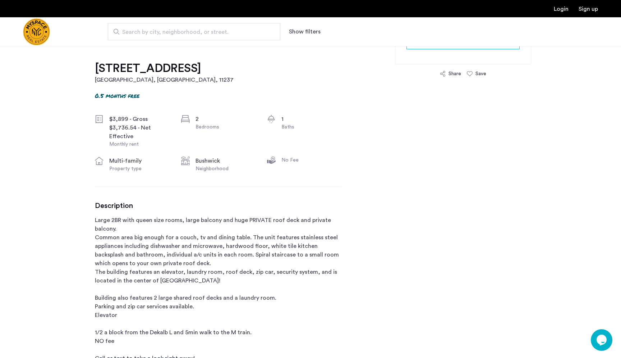
scroll to position [307, 0]
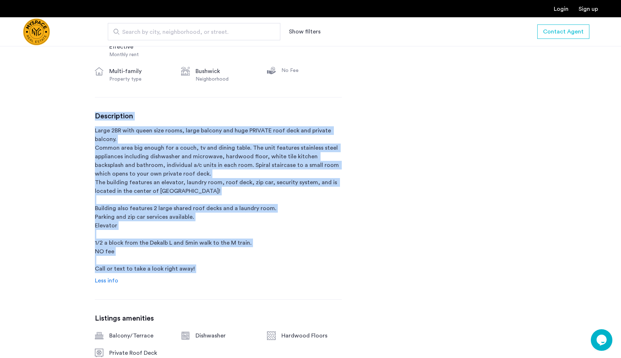
drag, startPoint x: 265, startPoint y: 275, endPoint x: 287, endPoint y: 101, distance: 175.7
click at [287, 101] on div "[STREET_ADDRESS] 0.5 months free $3,899 - Gross $3,736.54 - Net Effective Month…" at bounding box center [218, 213] width 247 height 518
drag, startPoint x: 287, startPoint y: 101, endPoint x: 280, endPoint y: 260, distance: 159.4
click at [280, 259] on div "[STREET_ADDRESS] 0.5 months free $3,899 - Gross $3,736.54 - Net Effective Month…" at bounding box center [218, 213] width 247 height 518
click at [280, 260] on p "Large 2BR with queen size rooms, large balcony and huge PRIVATE roof deck and p…" at bounding box center [218, 199] width 247 height 147
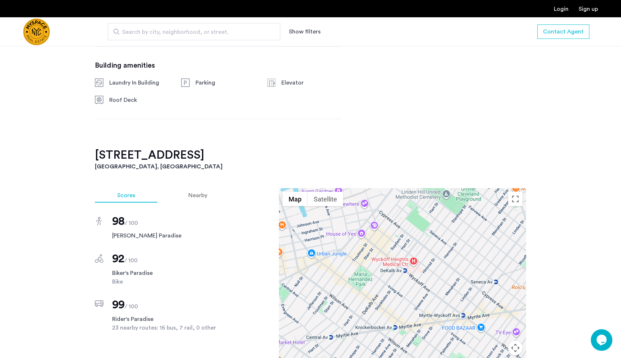
scroll to position [669, 0]
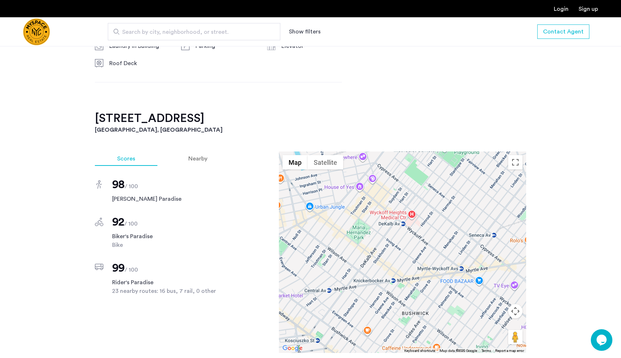
drag, startPoint x: 368, startPoint y: 244, endPoint x: 366, endPoint y: 234, distance: 10.6
click at [366, 233] on div at bounding box center [402, 251] width 247 height 201
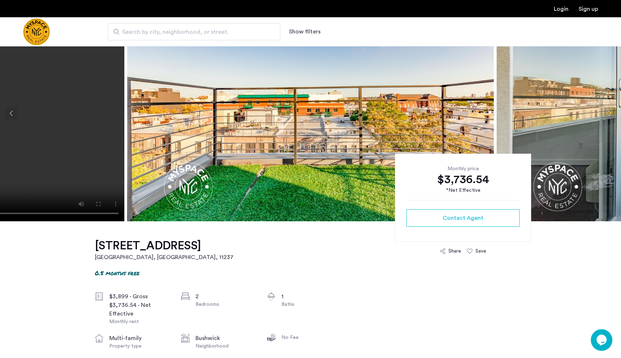
scroll to position [0, 0]
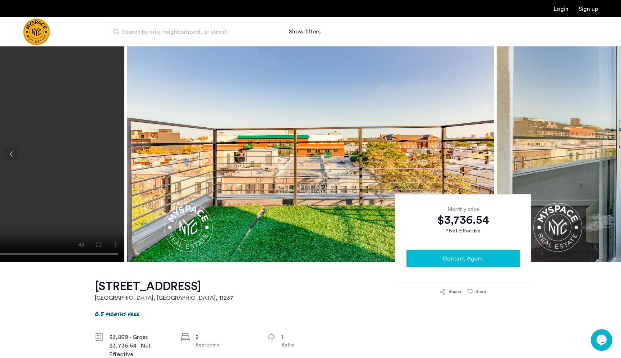
click at [483, 256] on div "Contact Agent" at bounding box center [463, 258] width 102 height 9
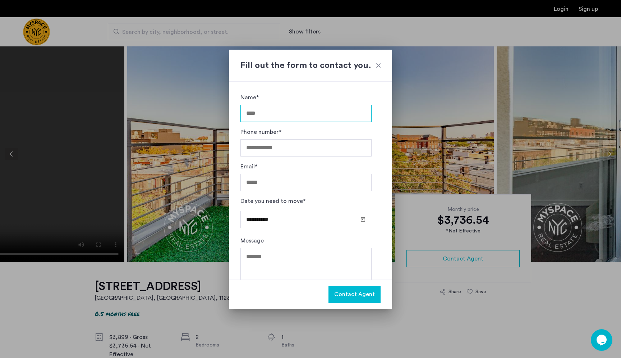
scroll to position [19, 0]
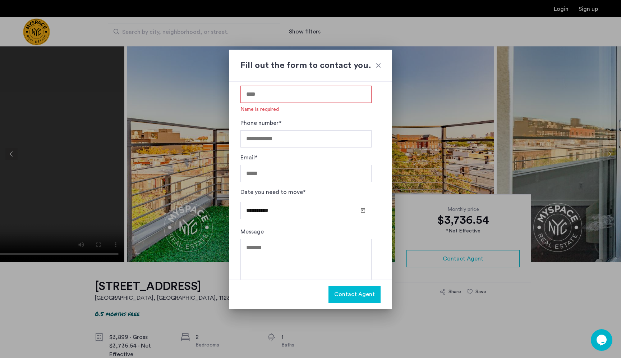
click at [375, 62] on div at bounding box center [378, 65] width 7 height 7
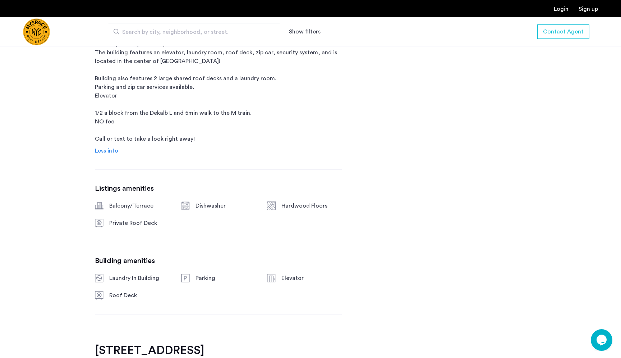
scroll to position [0, 0]
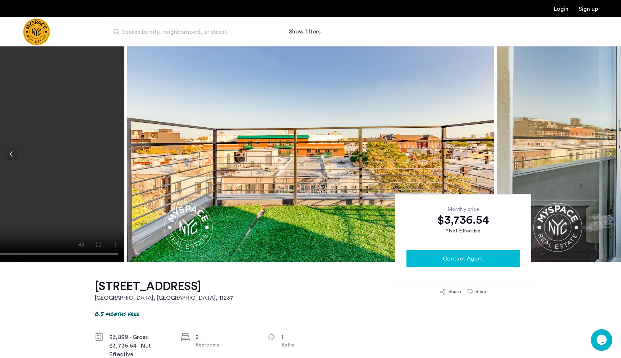
click at [467, 266] on button "Contact Agent" at bounding box center [463, 258] width 113 height 17
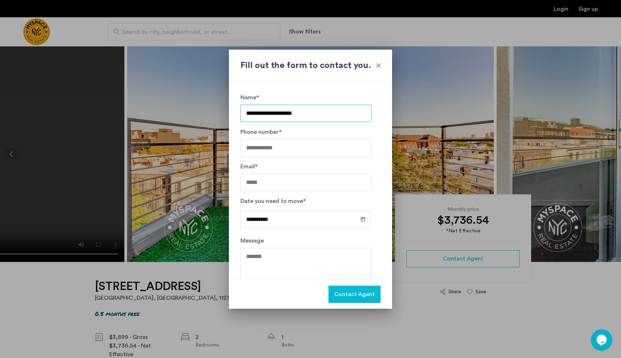
type input "**********"
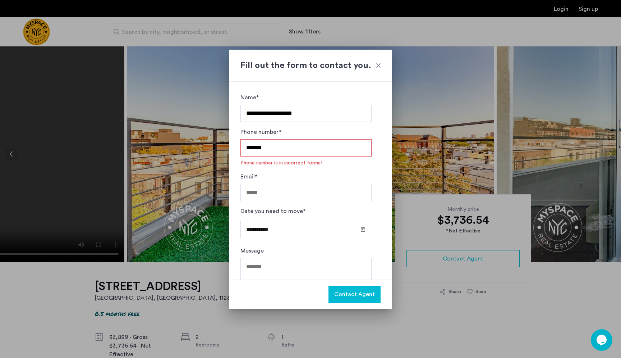
click at [296, 145] on input "*******" at bounding box center [305, 147] width 131 height 17
type input "**********"
type input "****"
click at [272, 156] on input "**********" at bounding box center [305, 147] width 131 height 17
click at [270, 148] on input "**********" at bounding box center [305, 147] width 131 height 17
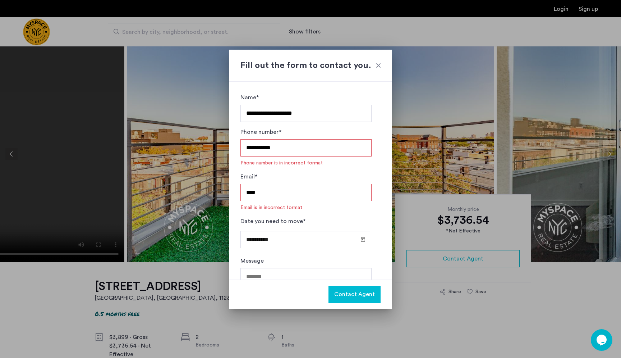
click at [260, 150] on input "**********" at bounding box center [305, 147] width 131 height 17
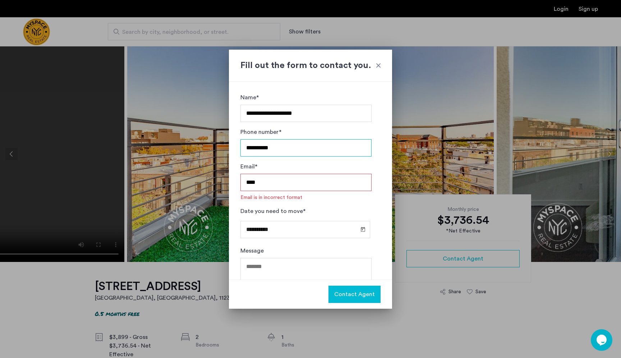
type input "**********"
click at [288, 187] on input "****" at bounding box center [305, 182] width 131 height 17
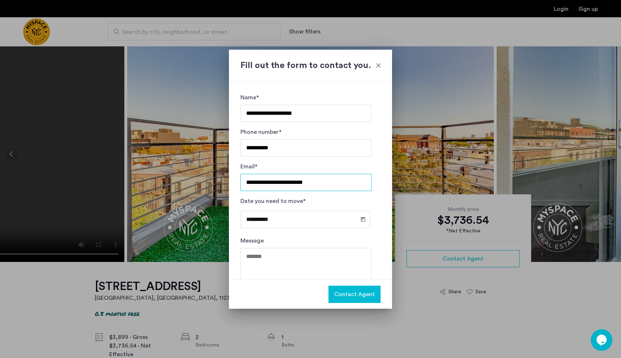
type input "**********"
click at [298, 221] on input "**********" at bounding box center [305, 219] width 130 height 17
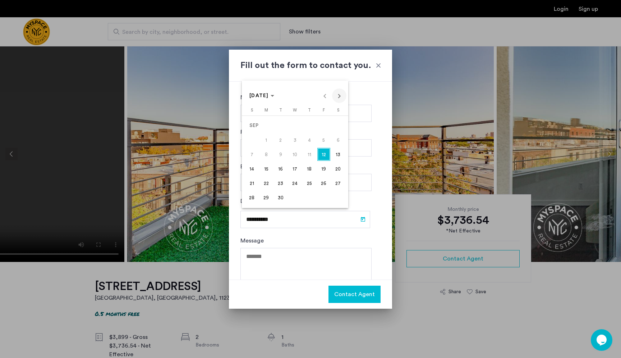
click at [339, 100] on span "Next month" at bounding box center [339, 95] width 14 height 14
click at [298, 122] on span "1" at bounding box center [295, 125] width 13 height 13
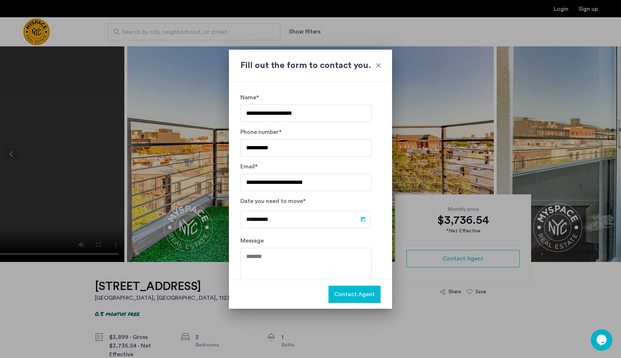
type input "**********"
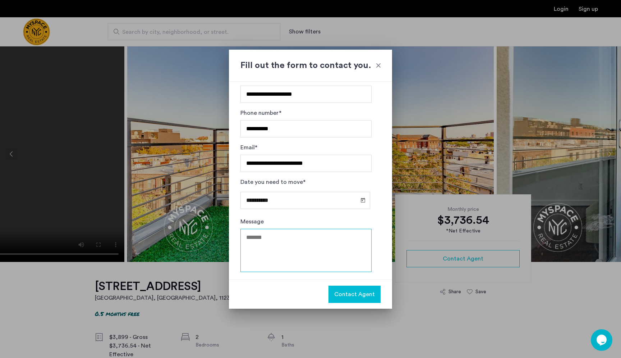
click at [297, 239] on textarea "Message" at bounding box center [305, 250] width 131 height 43
click at [353, 298] on span "Contact Agent" at bounding box center [354, 294] width 41 height 9
